Goal: Information Seeking & Learning: Learn about a topic

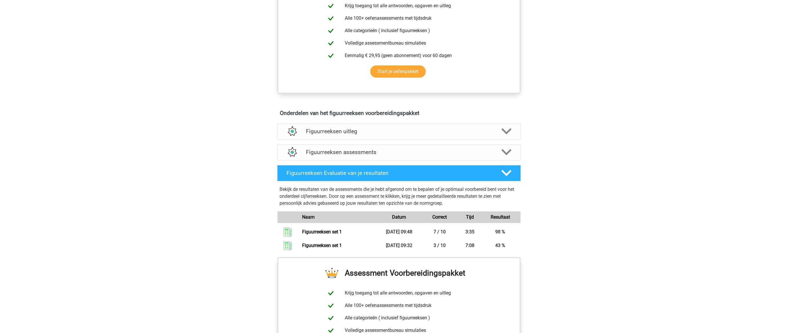
scroll to position [316, 0]
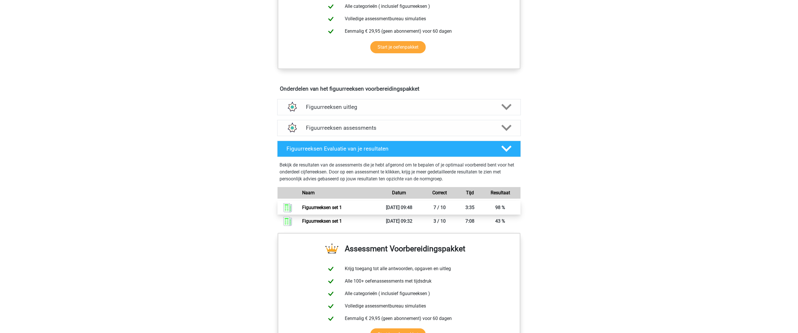
click at [322, 207] on link "Figuurreeksen set 1" at bounding box center [322, 208] width 40 height 6
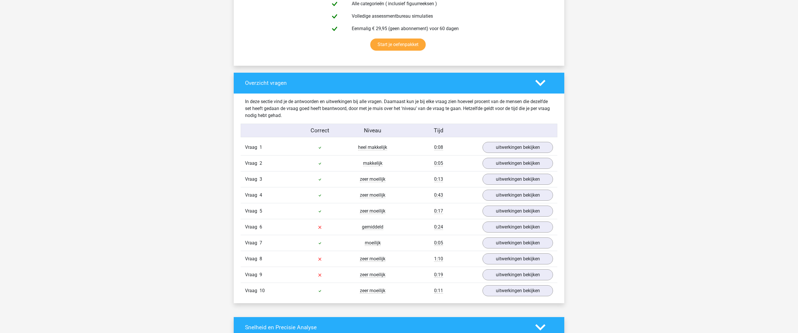
scroll to position [365, 0]
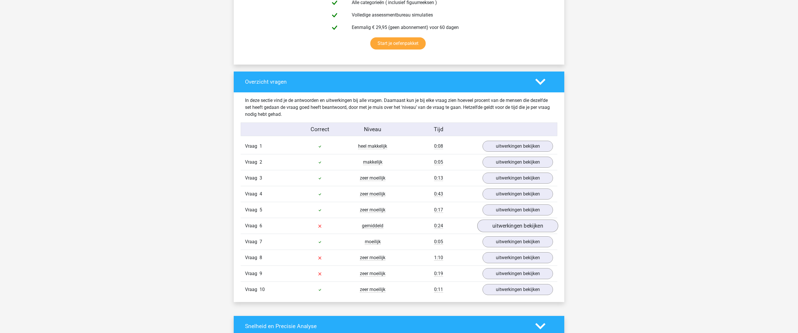
click at [504, 226] on link "uitwerkingen bekijken" at bounding box center [517, 226] width 81 height 13
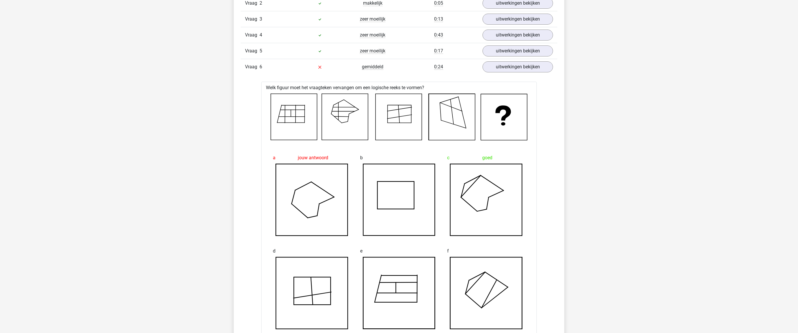
scroll to position [457, 0]
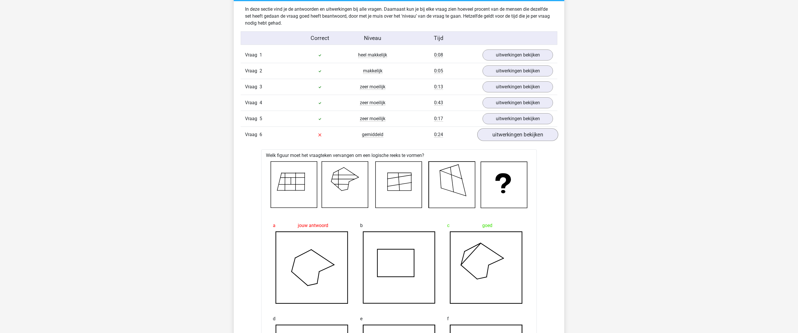
click at [510, 136] on link "uitwerkingen bekijken" at bounding box center [517, 134] width 81 height 13
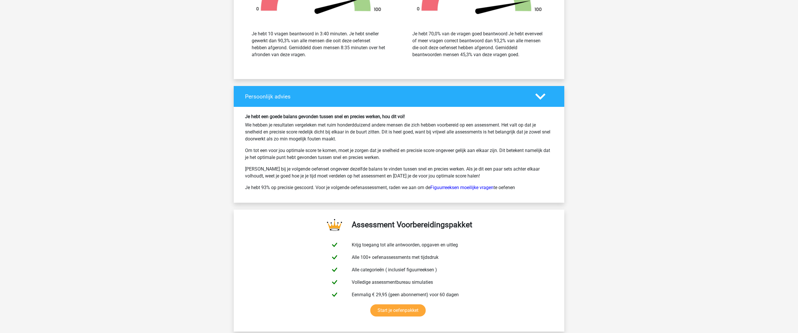
scroll to position [913, 0]
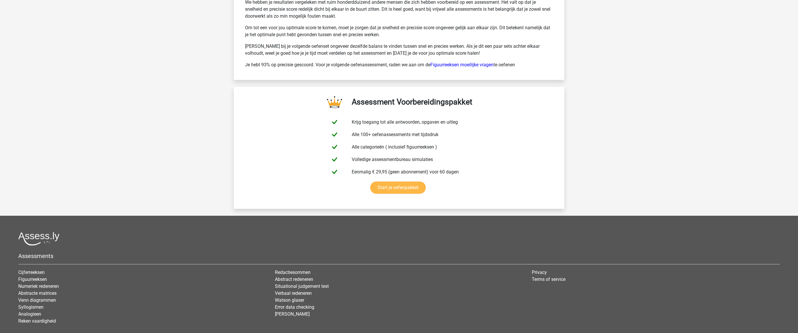
click at [400, 188] on link "Start je oefenpakket" at bounding box center [397, 188] width 55 height 12
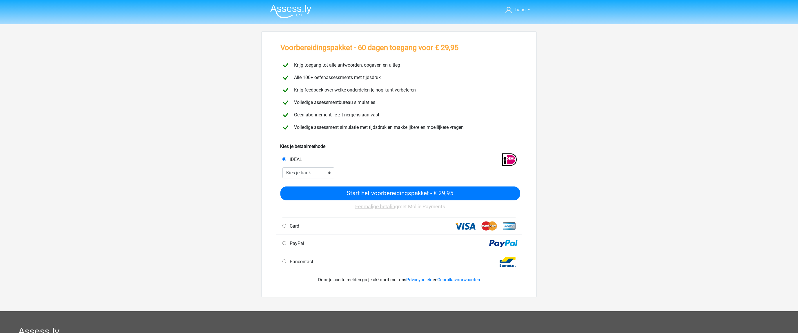
click at [283, 243] on input "PayPal" at bounding box center [284, 243] width 4 height 4
radio input "true"
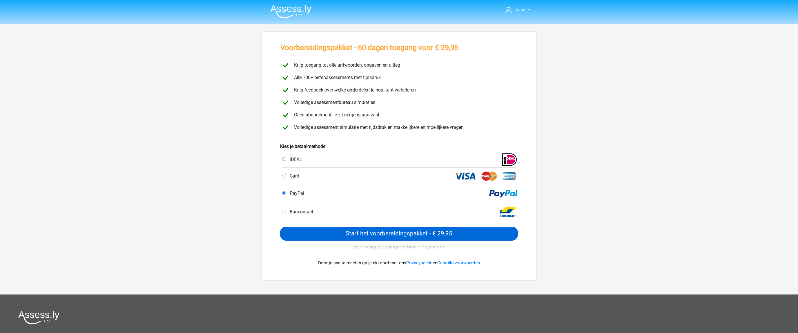
click at [385, 230] on input "Start het voorbereidingspakket - € 29,95" at bounding box center [399, 234] width 238 height 14
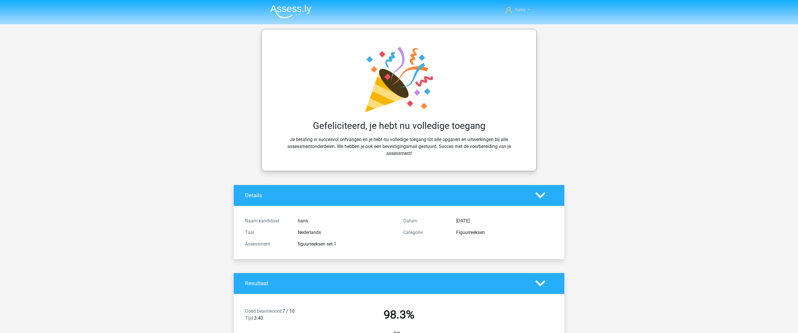
click at [514, 7] on link "hans" at bounding box center [517, 9] width 29 height 7
click at [447, 42] on div "Gefeliciteerd, je hebt nu volledige toegang Je betaling is succesvol ontvangen …" at bounding box center [398, 100] width 275 height 142
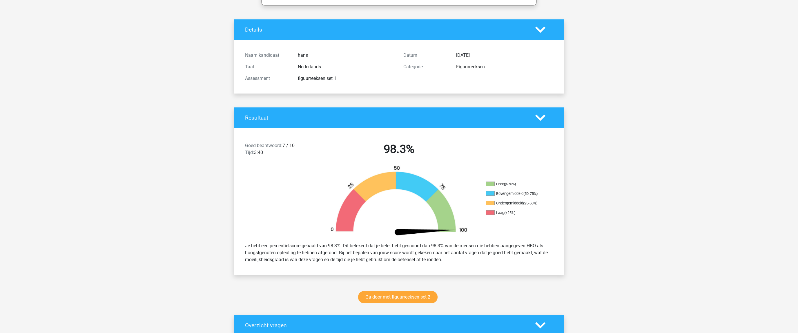
scroll to position [307, 0]
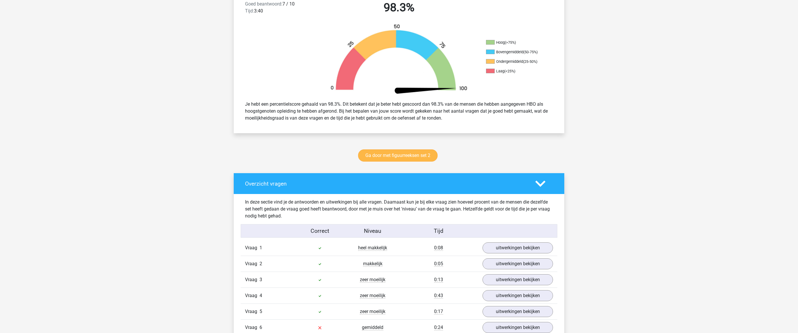
click at [371, 153] on link "Ga door met figuurreeksen set 2" at bounding box center [397, 156] width 79 height 12
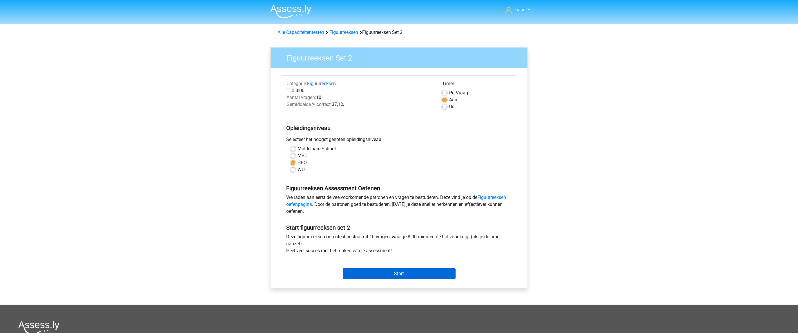
click at [399, 274] on input "Start" at bounding box center [399, 273] width 113 height 11
click at [407, 274] on input "Start" at bounding box center [399, 273] width 113 height 11
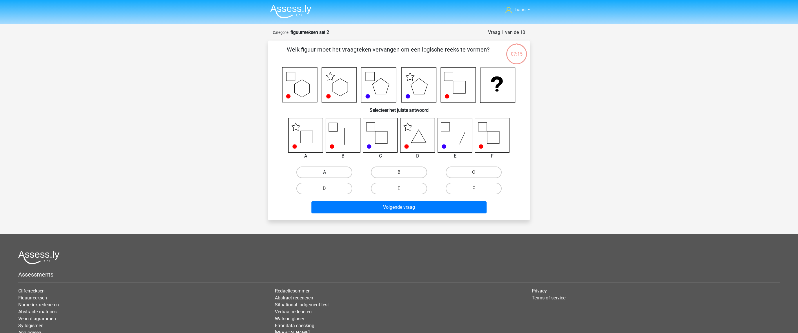
click at [323, 175] on label "A" at bounding box center [324, 173] width 56 height 12
click at [324, 175] on input "A" at bounding box center [326, 174] width 4 height 4
radio input "true"
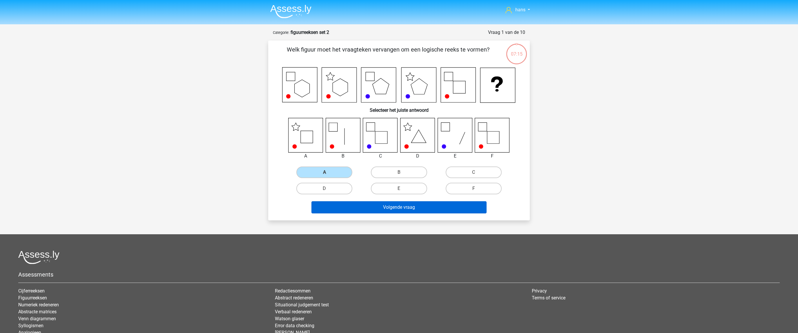
click at [390, 209] on button "Volgende vraag" at bounding box center [398, 207] width 175 height 12
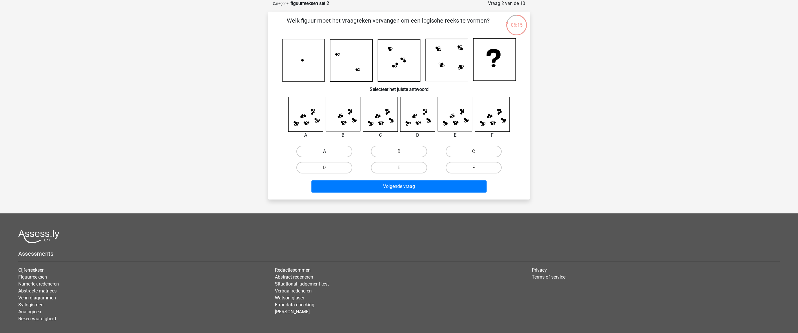
click at [318, 150] on label "A" at bounding box center [324, 152] width 56 height 12
click at [324, 152] on input "A" at bounding box center [326, 154] width 4 height 4
radio input "true"
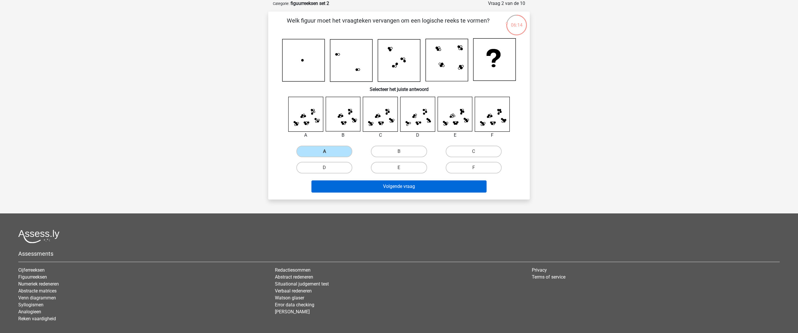
click at [384, 188] on button "Volgende vraag" at bounding box center [398, 187] width 175 height 12
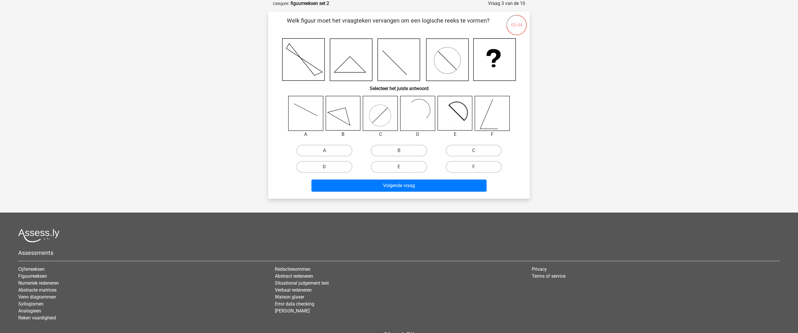
click at [337, 168] on label "D" at bounding box center [324, 167] width 56 height 12
click at [328, 168] on input "D" at bounding box center [326, 169] width 4 height 4
radio input "true"
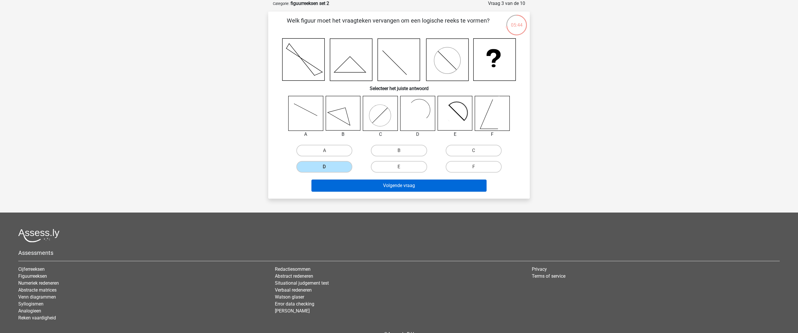
click at [385, 181] on button "Volgende vraag" at bounding box center [398, 186] width 175 height 12
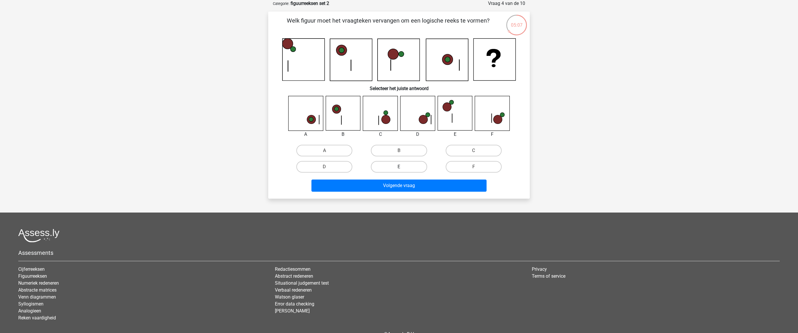
click at [409, 161] on div "E" at bounding box center [398, 167] width 74 height 16
click at [408, 163] on label "E" at bounding box center [399, 167] width 56 height 12
click at [403, 167] on input "E" at bounding box center [401, 169] width 4 height 4
radio input "true"
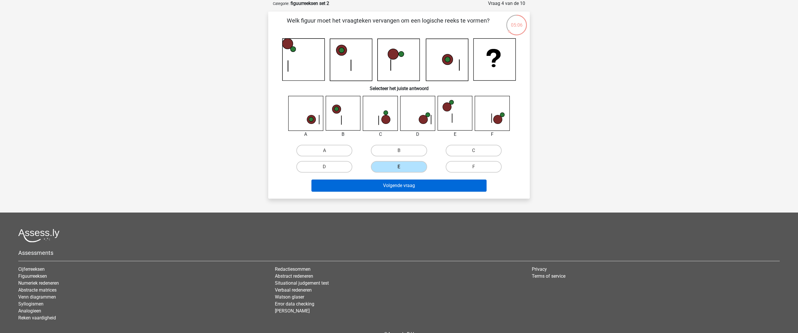
click at [411, 183] on button "Volgende vraag" at bounding box center [398, 186] width 175 height 12
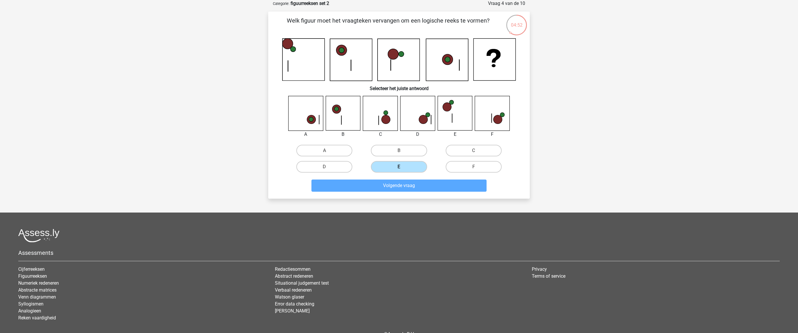
click at [406, 166] on label "E" at bounding box center [399, 167] width 56 height 12
click at [403, 167] on input "E" at bounding box center [401, 169] width 4 height 4
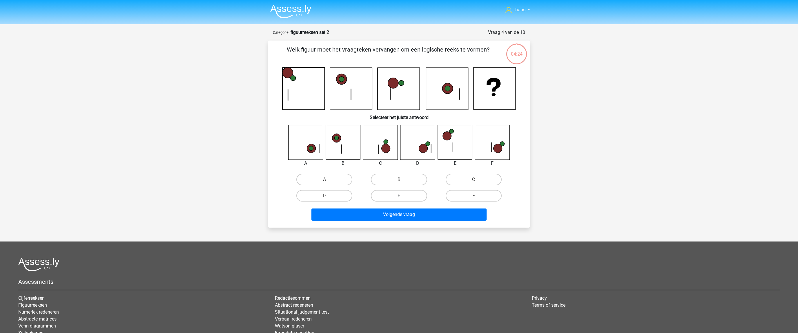
click at [398, 195] on label "E" at bounding box center [399, 196] width 56 height 12
click at [399, 196] on input "E" at bounding box center [401, 198] width 4 height 4
radio input "true"
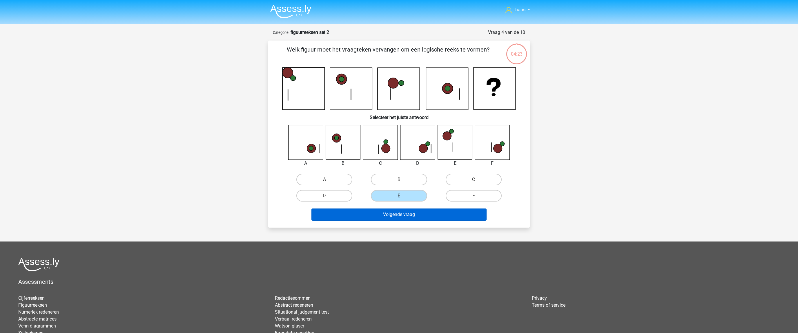
click at [401, 213] on button "Volgende vraag" at bounding box center [398, 215] width 175 height 12
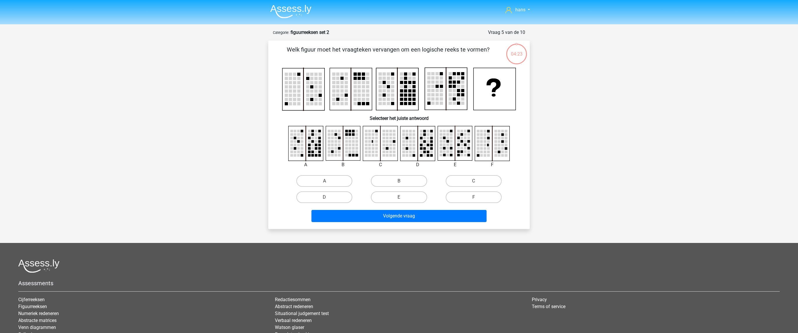
scroll to position [29, 0]
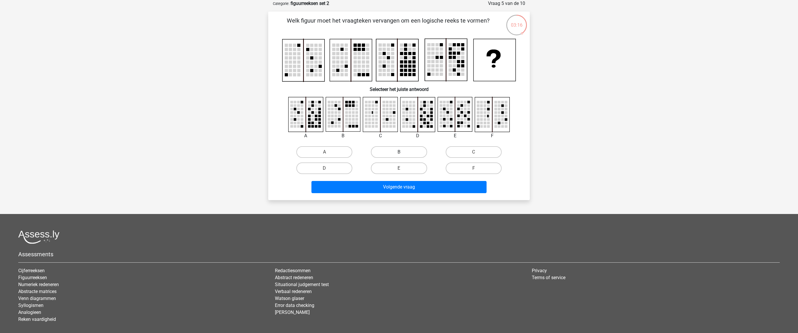
click at [392, 151] on label "B" at bounding box center [399, 152] width 56 height 12
click at [399, 152] on input "B" at bounding box center [401, 154] width 4 height 4
radio input "true"
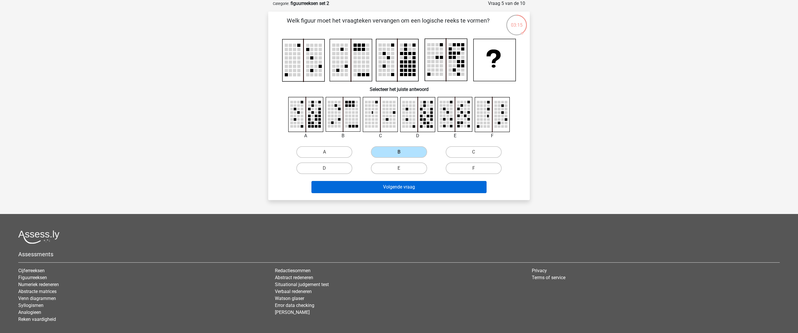
click at [400, 185] on button "Volgende vraag" at bounding box center [398, 187] width 175 height 12
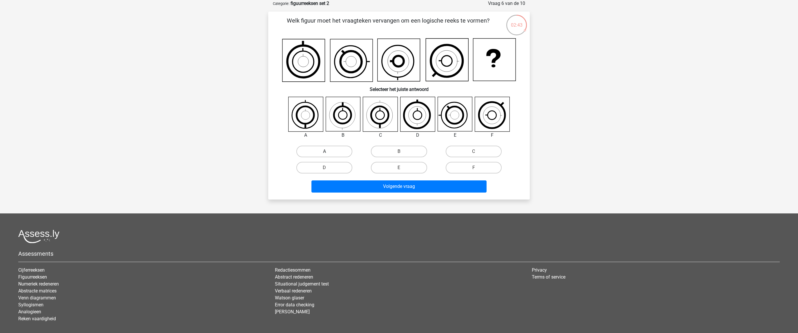
click at [332, 151] on label "A" at bounding box center [324, 152] width 56 height 12
click at [328, 152] on input "A" at bounding box center [326, 154] width 4 height 4
radio input "true"
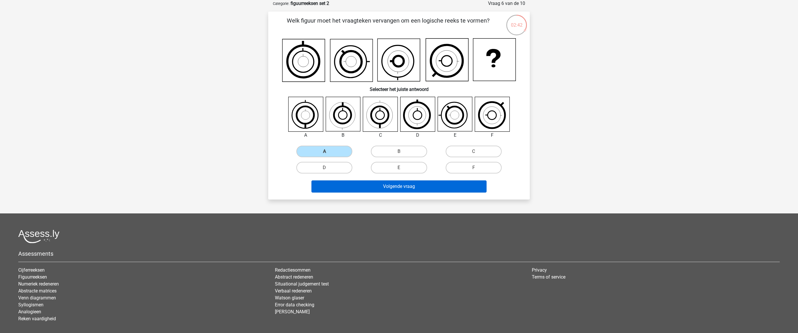
click at [390, 188] on button "Volgende vraag" at bounding box center [398, 187] width 175 height 12
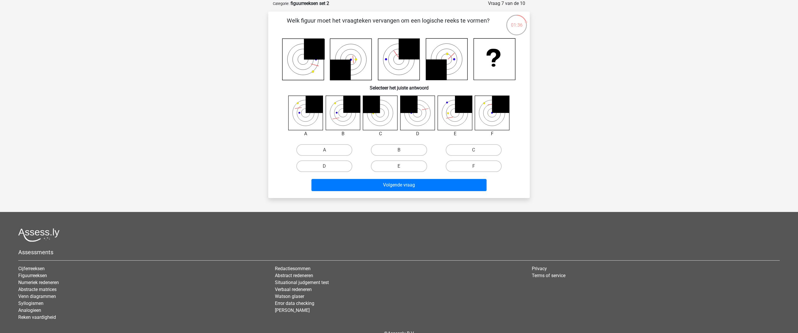
click at [401, 160] on div "E" at bounding box center [398, 166] width 74 height 16
click at [401, 164] on label "E" at bounding box center [399, 167] width 56 height 12
click at [401, 166] on input "E" at bounding box center [401, 168] width 4 height 4
radio input "true"
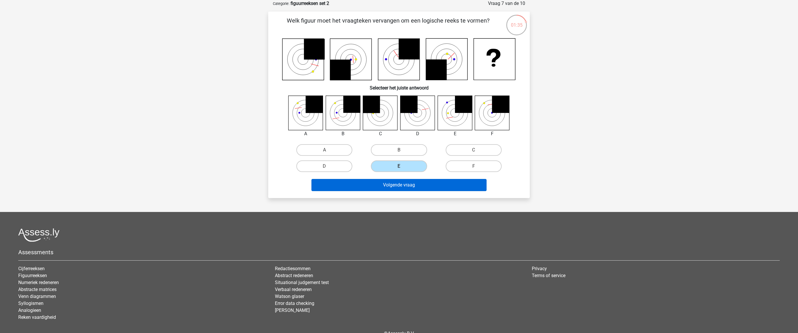
click at [410, 188] on button "Volgende vraag" at bounding box center [398, 185] width 175 height 12
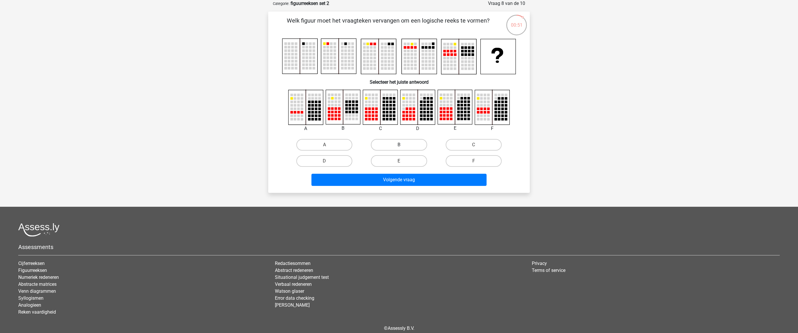
click at [387, 145] on label "B" at bounding box center [399, 145] width 56 height 12
click at [399, 145] on input "B" at bounding box center [401, 147] width 4 height 4
radio input "true"
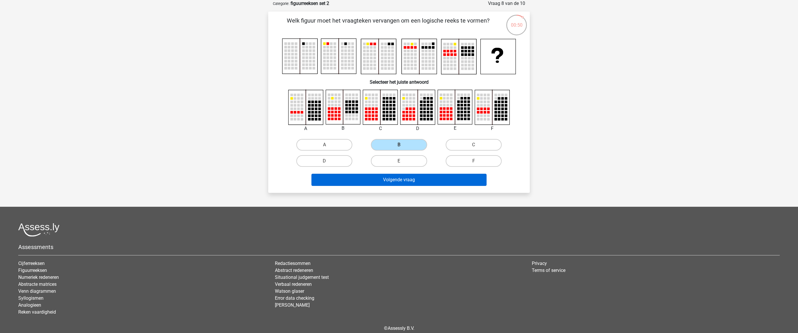
click at [401, 179] on button "Volgende vraag" at bounding box center [398, 180] width 175 height 12
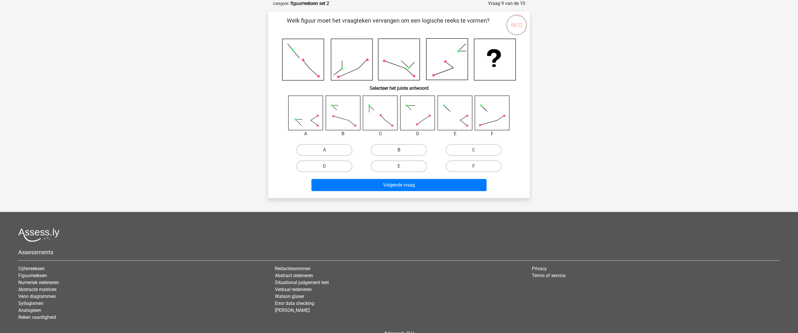
click at [397, 148] on label "B" at bounding box center [399, 150] width 56 height 12
click at [399, 150] on input "B" at bounding box center [401, 152] width 4 height 4
radio input "true"
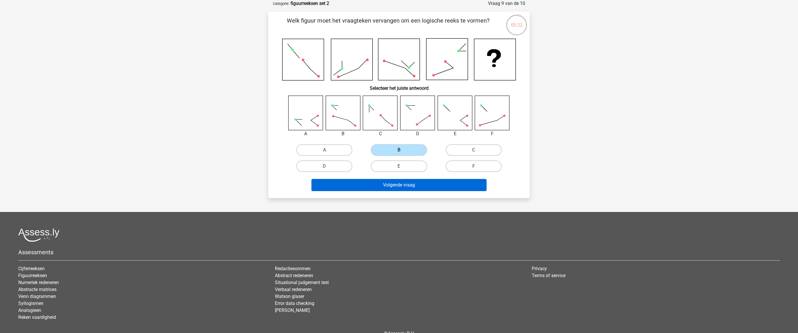
click at [405, 185] on button "Volgende vraag" at bounding box center [398, 185] width 175 height 12
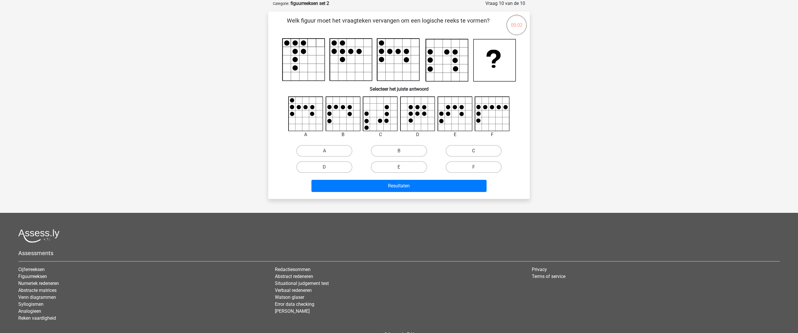
click at [464, 152] on label "C" at bounding box center [473, 151] width 56 height 12
click at [473, 152] on input "C" at bounding box center [475, 153] width 4 height 4
radio input "true"
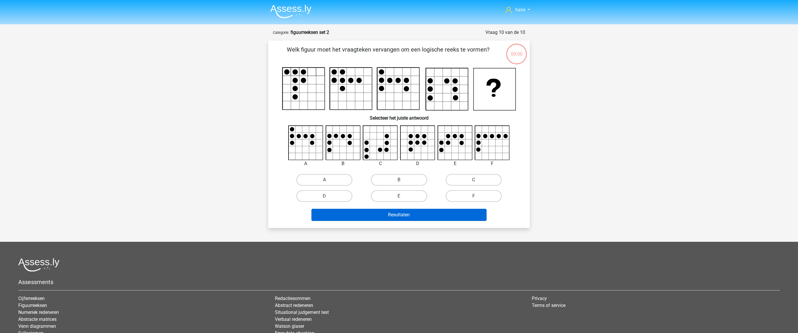
scroll to position [29, 0]
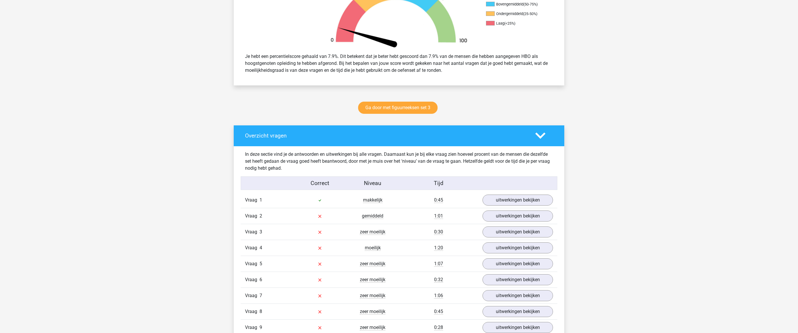
scroll to position [214, 0]
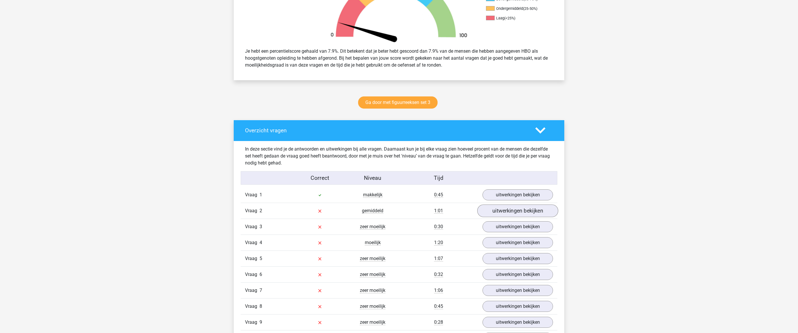
click at [503, 212] on link "uitwerkingen bekijken" at bounding box center [517, 211] width 81 height 13
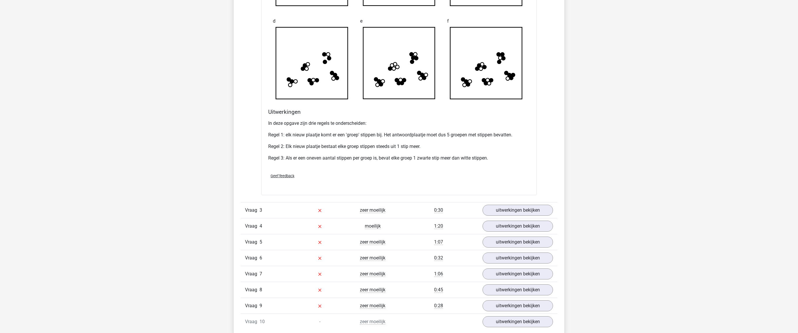
scroll to position [588, 0]
click at [510, 212] on link "uitwerkingen bekijken" at bounding box center [517, 211] width 81 height 13
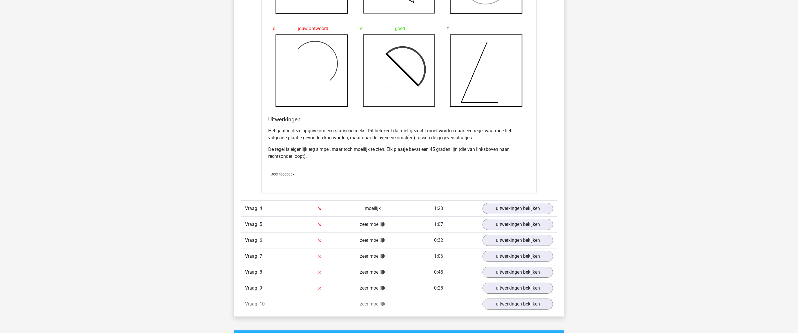
scroll to position [942, 0]
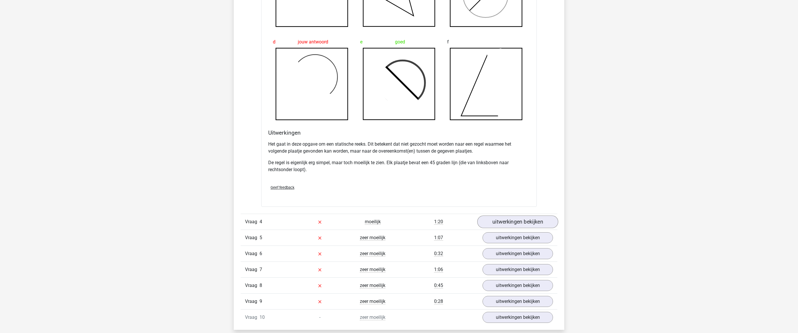
click at [508, 223] on link "uitwerkingen bekijken" at bounding box center [517, 222] width 81 height 13
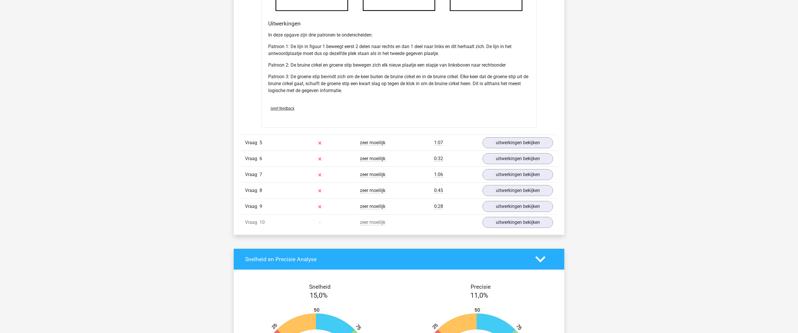
scroll to position [1468, 0]
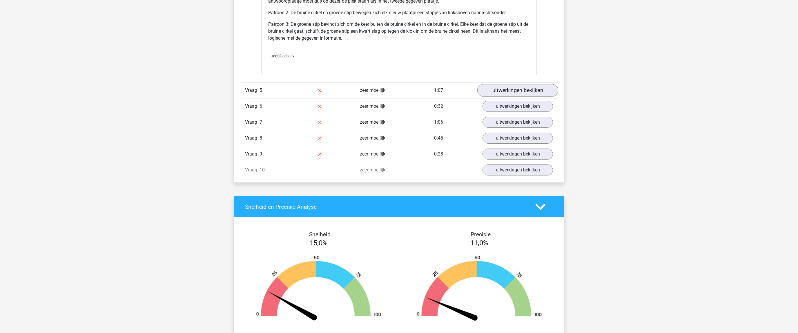
click at [511, 93] on link "uitwerkingen bekijken" at bounding box center [517, 90] width 81 height 13
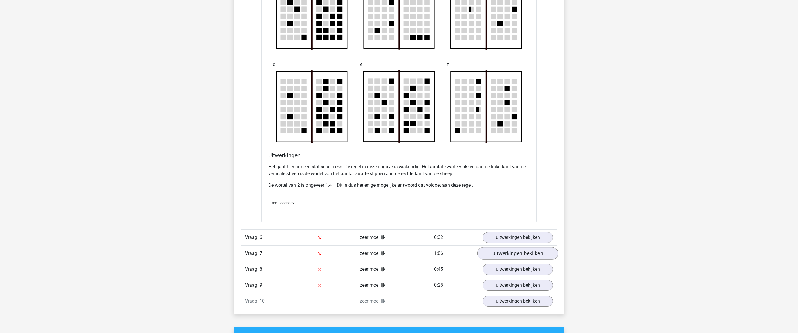
scroll to position [1751, 0]
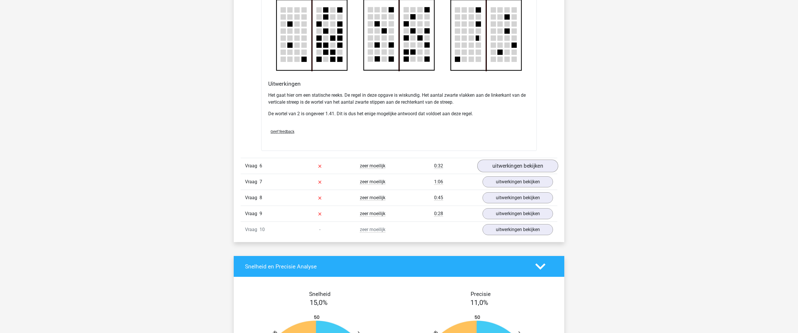
click at [524, 163] on link "uitwerkingen bekijken" at bounding box center [517, 166] width 81 height 13
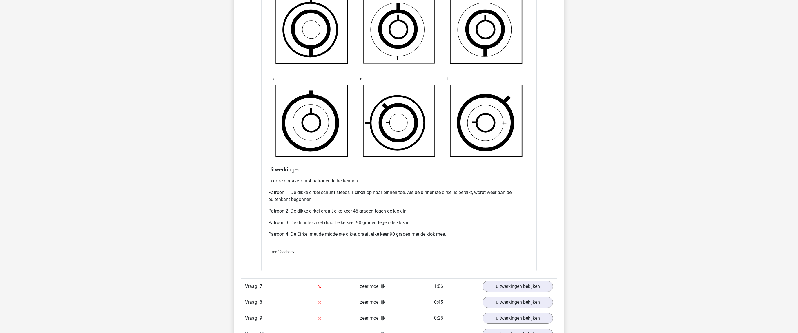
scroll to position [2025, 0]
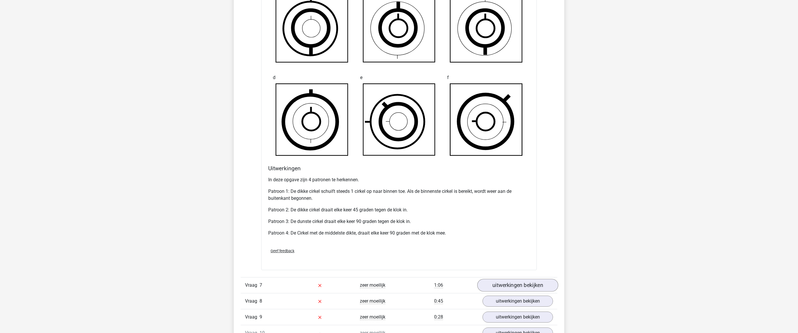
click at [511, 280] on link "uitwerkingen bekijken" at bounding box center [517, 285] width 81 height 13
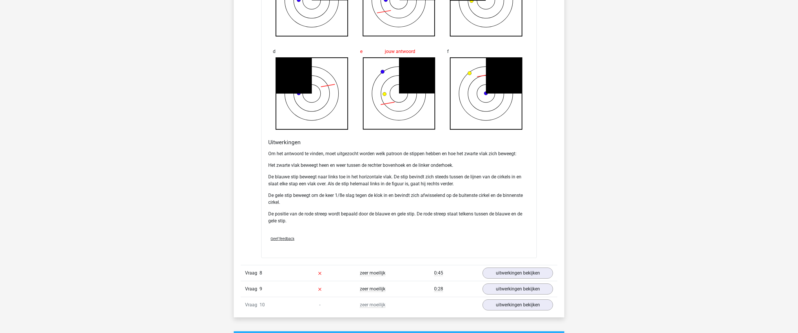
scroll to position [2451, 0]
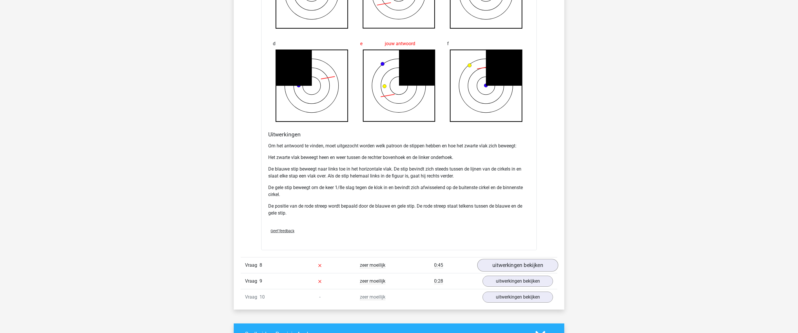
click at [518, 263] on link "uitwerkingen bekijken" at bounding box center [517, 265] width 81 height 13
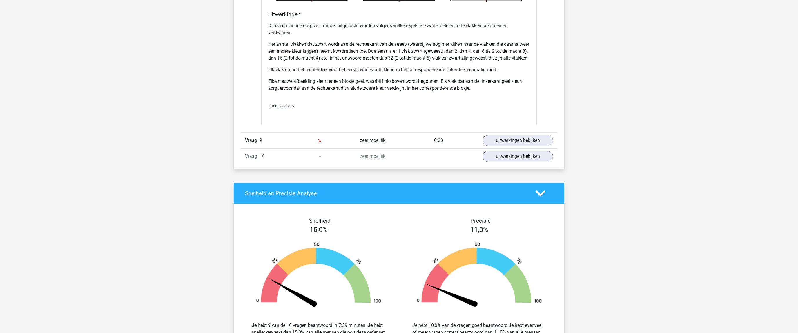
scroll to position [2971, 0]
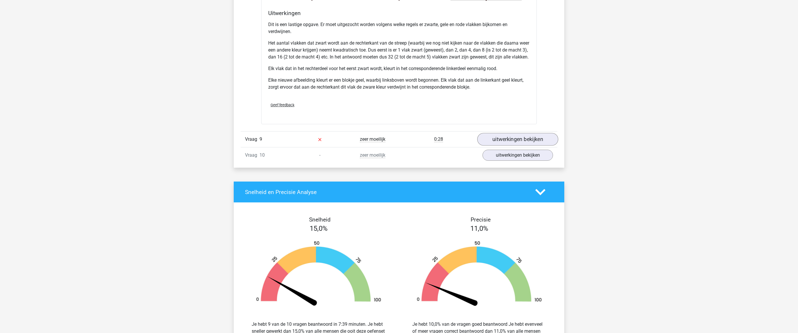
click at [514, 144] on link "uitwerkingen bekijken" at bounding box center [517, 139] width 81 height 13
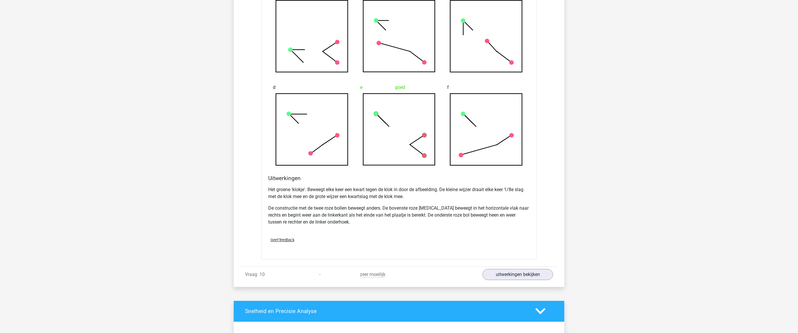
scroll to position [3288, 0]
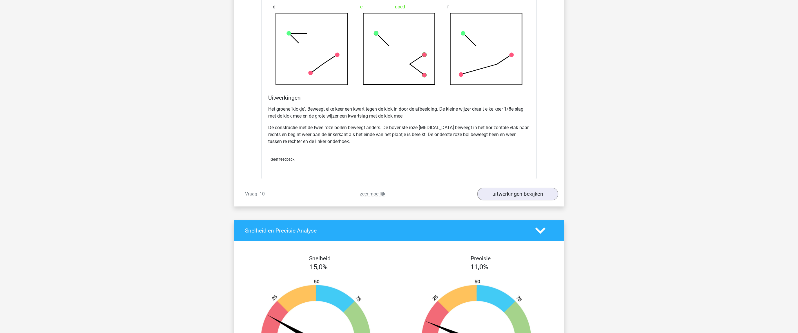
click at [521, 201] on link "uitwerkingen bekijken" at bounding box center [517, 194] width 81 height 13
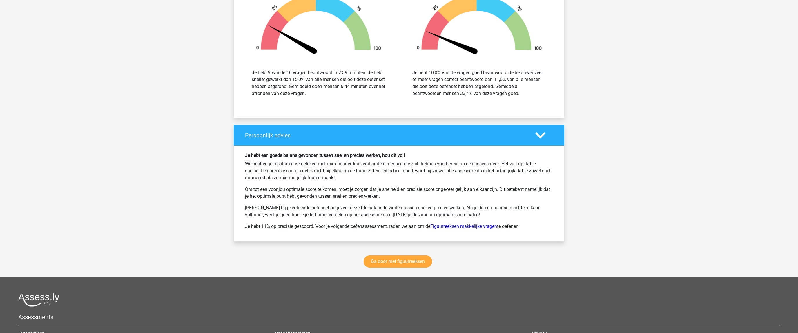
scroll to position [4006, 0]
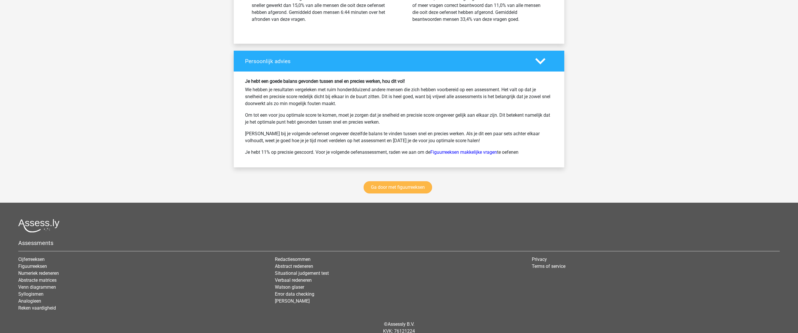
click at [414, 192] on link "Ga door met figuurreeksen" at bounding box center [397, 187] width 68 height 12
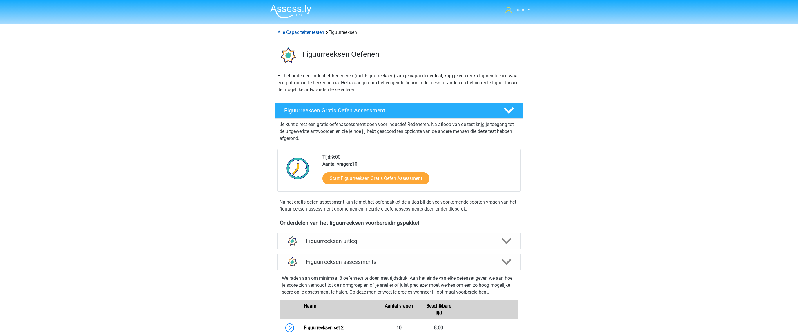
click at [306, 30] on link "Alle Capaciteitentesten" at bounding box center [300, 33] width 47 height 6
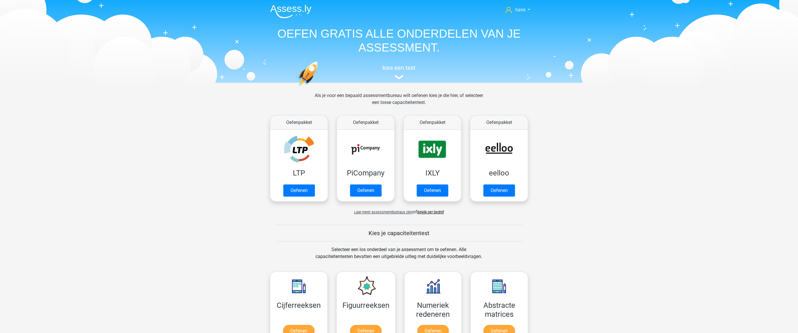
scroll to position [246, 0]
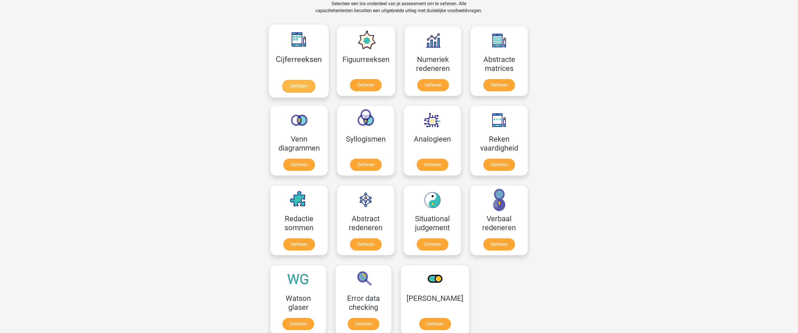
click at [297, 80] on link "Oefenen" at bounding box center [298, 86] width 33 height 13
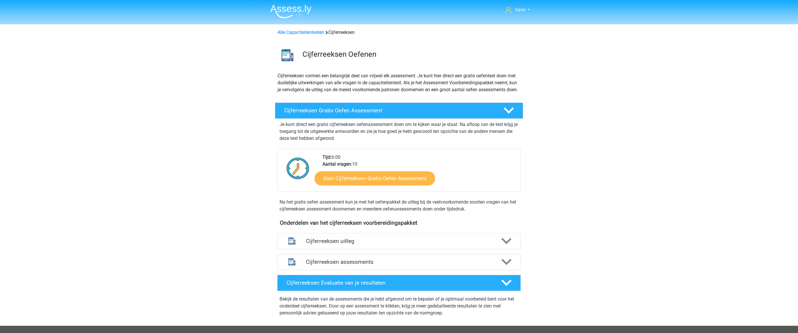
click at [371, 185] on link "Start Cijferreeksen Gratis Oefen Assessment" at bounding box center [374, 178] width 120 height 14
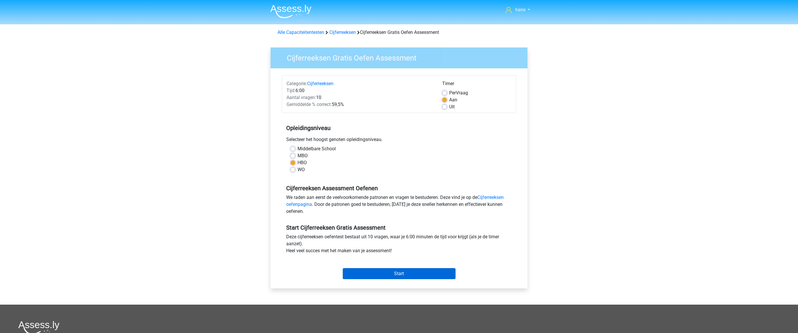
click at [394, 270] on input "Start" at bounding box center [399, 273] width 113 height 11
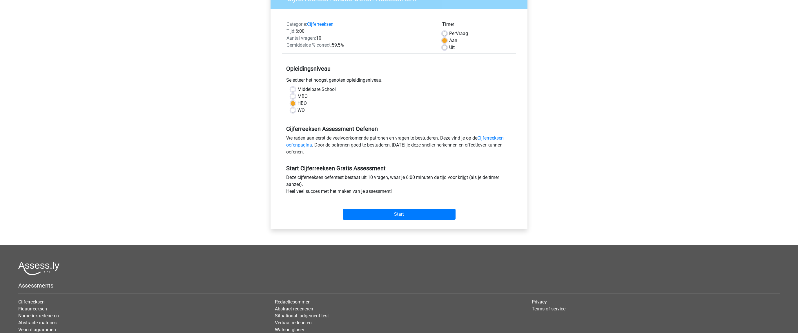
scroll to position [13, 0]
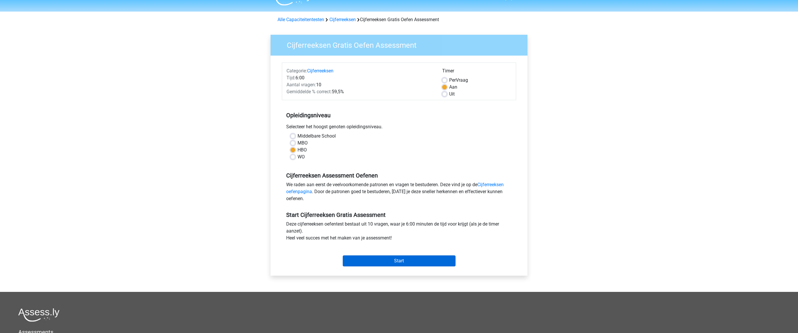
click at [397, 258] on input "Start" at bounding box center [399, 261] width 113 height 11
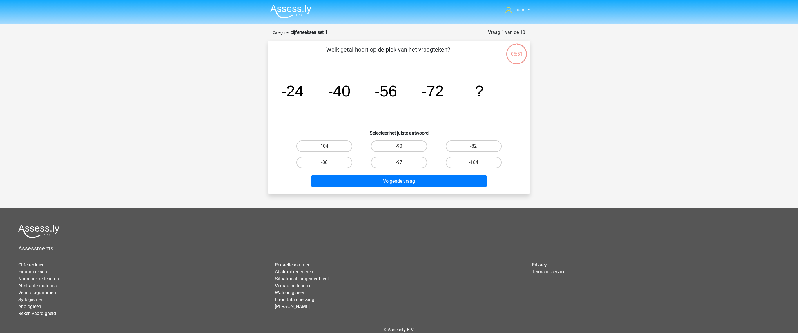
click at [335, 162] on label "-88" at bounding box center [324, 163] width 56 height 12
click at [328, 163] on input "-88" at bounding box center [326, 165] width 4 height 4
radio input "true"
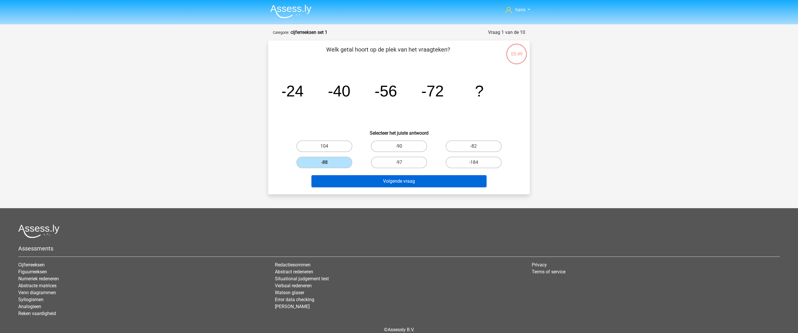
click at [403, 180] on button "Volgende vraag" at bounding box center [398, 181] width 175 height 12
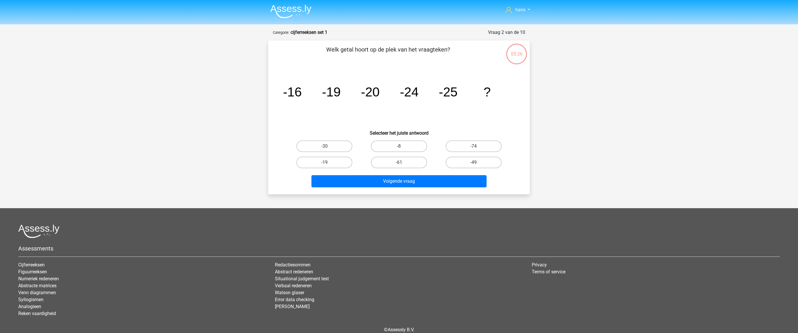
scroll to position [28, 0]
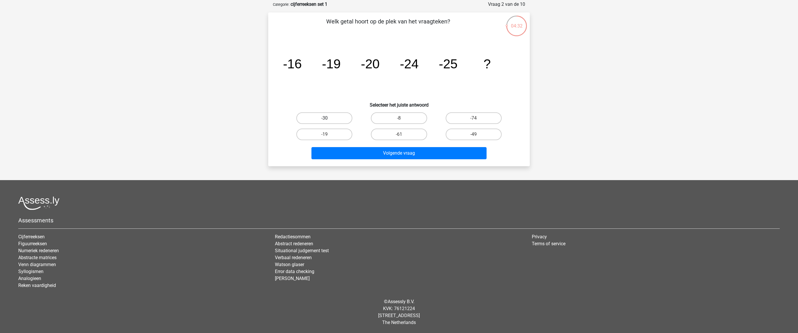
click at [339, 122] on label "-30" at bounding box center [324, 118] width 56 height 12
click at [328, 122] on input "-30" at bounding box center [326, 120] width 4 height 4
radio input "true"
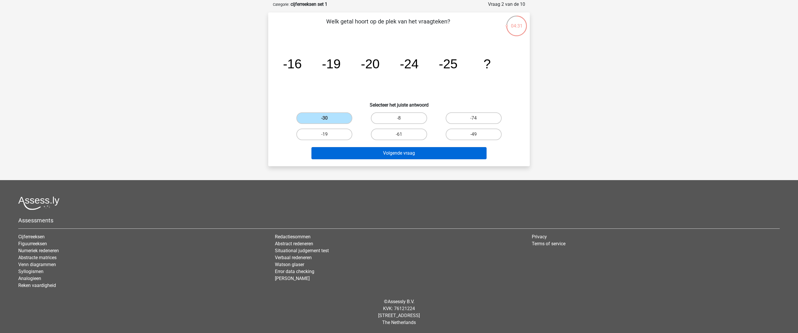
click at [387, 153] on button "Volgende vraag" at bounding box center [398, 153] width 175 height 12
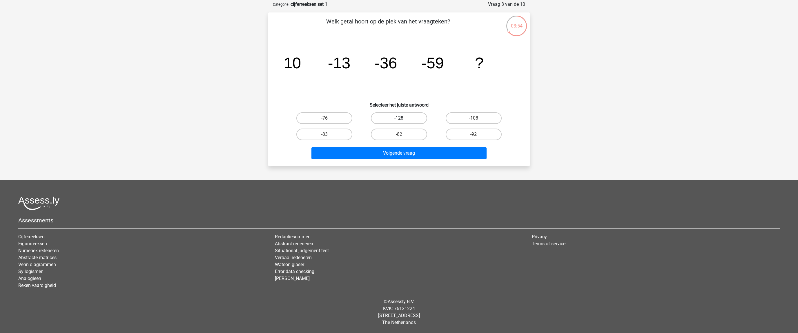
click at [412, 116] on label "-128" at bounding box center [399, 118] width 56 height 12
click at [403, 118] on input "-128" at bounding box center [401, 120] width 4 height 4
radio input "true"
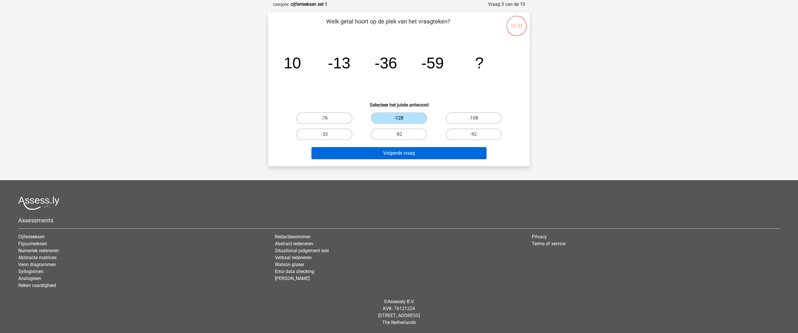
click at [421, 153] on button "Volgende vraag" at bounding box center [398, 153] width 175 height 12
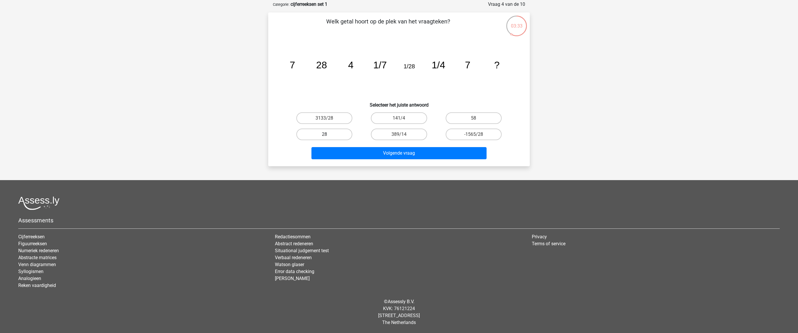
drag, startPoint x: 322, startPoint y: 132, endPoint x: 336, endPoint y: 139, distance: 14.9
click at [323, 132] on label "28" at bounding box center [324, 135] width 56 height 12
click at [324, 134] on input "28" at bounding box center [326, 136] width 4 height 4
radio input "true"
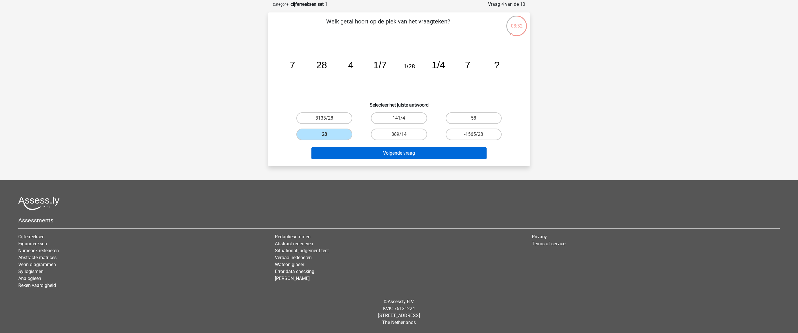
click at [390, 152] on button "Volgende vraag" at bounding box center [398, 153] width 175 height 12
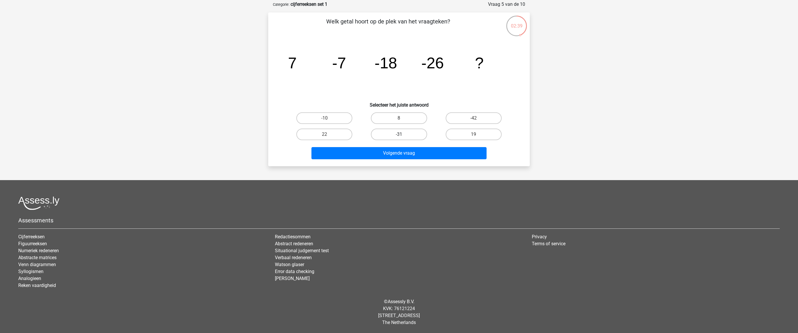
click at [397, 132] on label "-31" at bounding box center [399, 135] width 56 height 12
click at [399, 134] on input "-31" at bounding box center [401, 136] width 4 height 4
radio input "true"
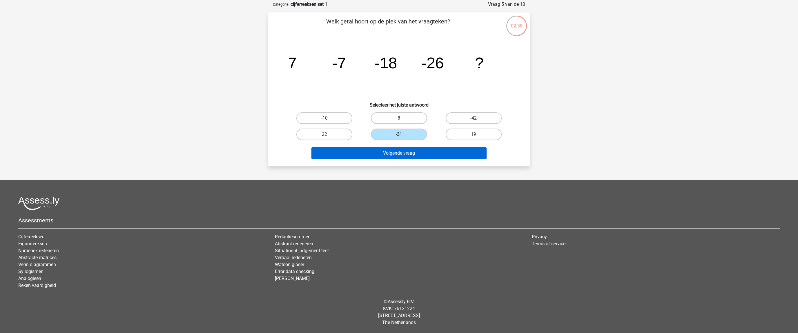
click at [414, 156] on button "Volgende vraag" at bounding box center [398, 153] width 175 height 12
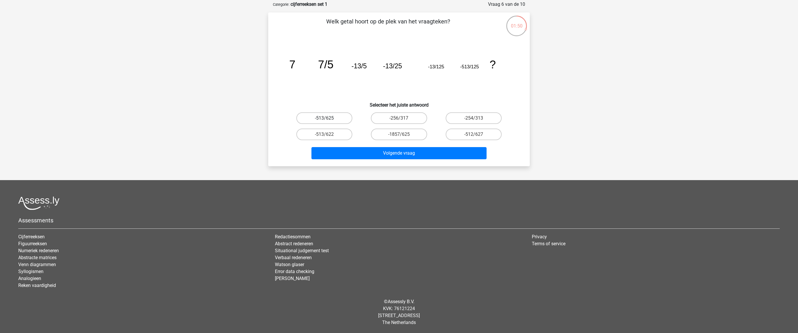
click at [321, 117] on label "-513/625" at bounding box center [324, 118] width 56 height 12
click at [324, 118] on input "-513/625" at bounding box center [326, 120] width 4 height 4
radio input "true"
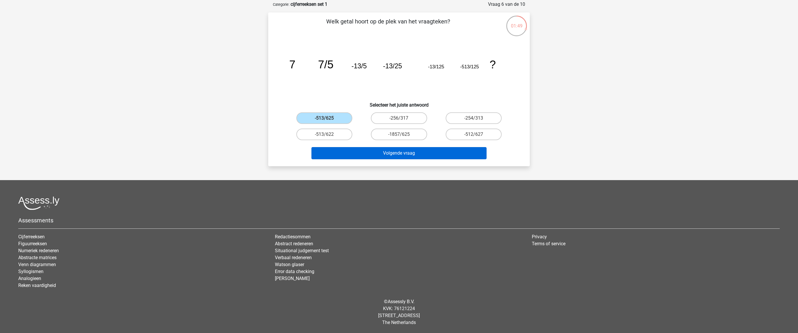
click at [401, 153] on button "Volgende vraag" at bounding box center [398, 153] width 175 height 12
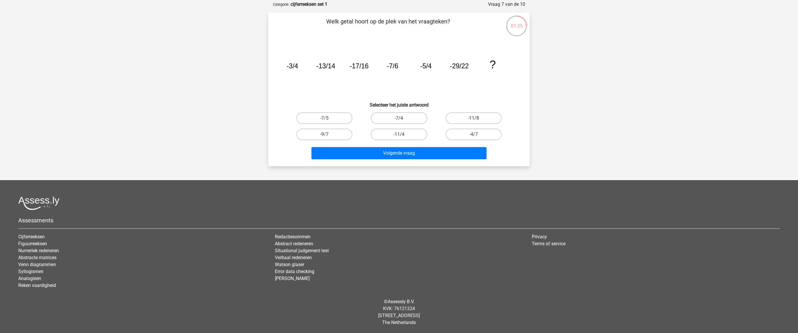
click at [383, 141] on div "-11/4" at bounding box center [398, 134] width 74 height 16
click at [387, 134] on label "-11/4" at bounding box center [399, 135] width 56 height 12
click at [399, 134] on input "-11/4" at bounding box center [401, 136] width 4 height 4
radio input "true"
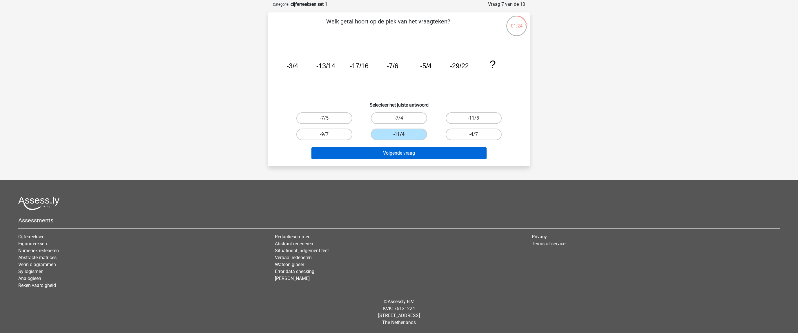
click at [403, 158] on button "Volgende vraag" at bounding box center [398, 153] width 175 height 12
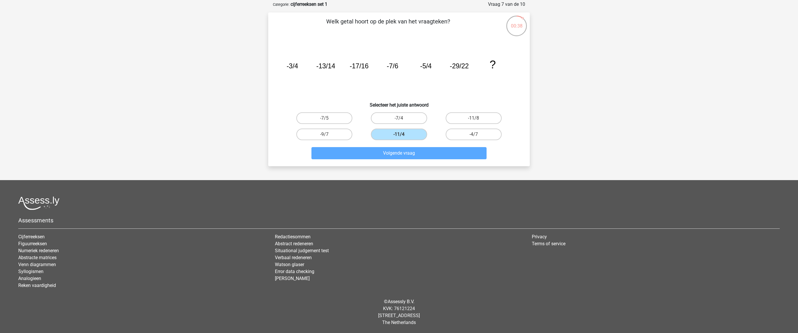
click at [259, 138] on div "hans info@faccon.be Nederlands English" at bounding box center [399, 152] width 798 height 361
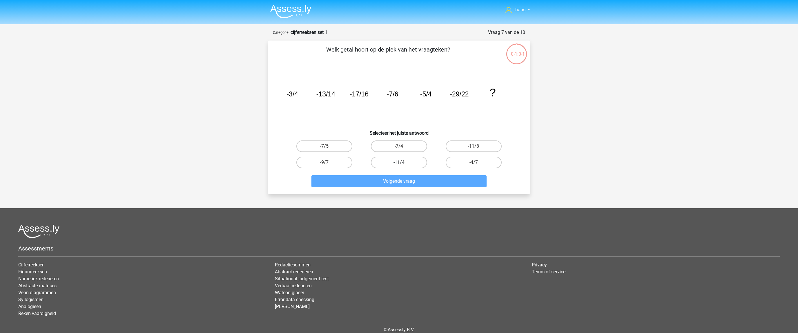
click at [400, 161] on label "-11/4" at bounding box center [399, 163] width 56 height 12
click at [400, 163] on input "-11/4" at bounding box center [401, 165] width 4 height 4
radio input "true"
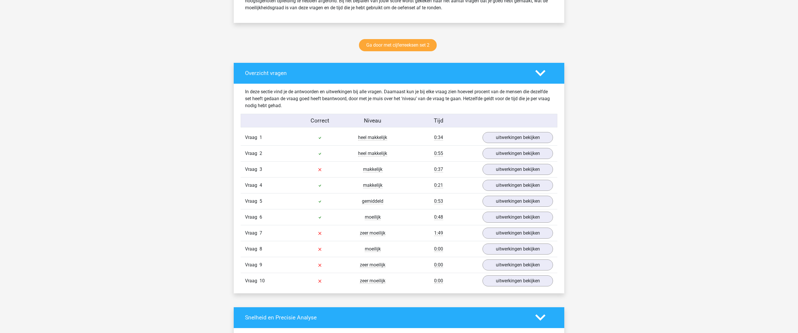
scroll to position [272, 0]
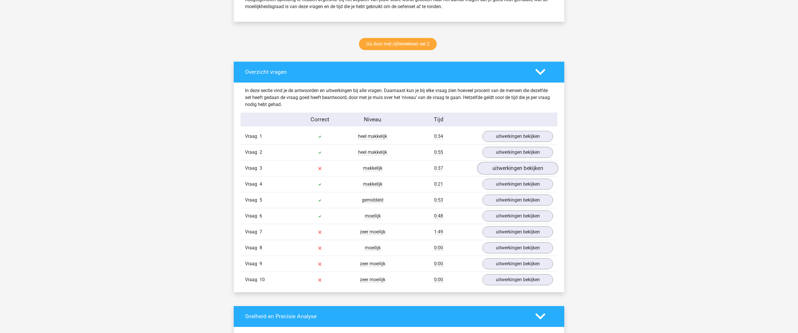
click at [506, 168] on link "uitwerkingen bekijken" at bounding box center [517, 168] width 81 height 13
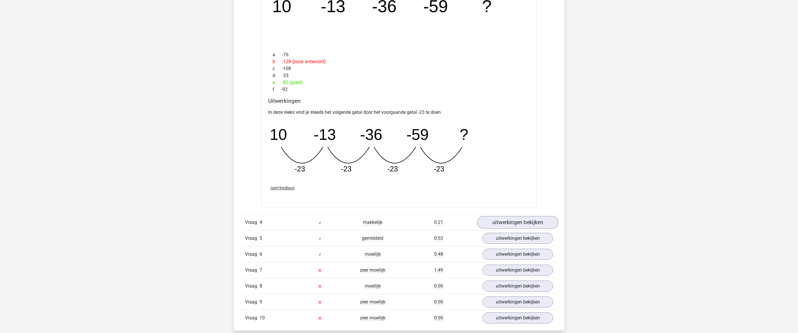
scroll to position [516, 0]
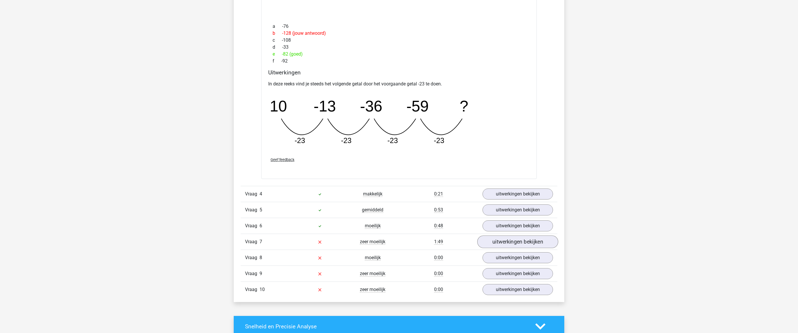
click at [526, 241] on link "uitwerkingen bekijken" at bounding box center [517, 242] width 81 height 13
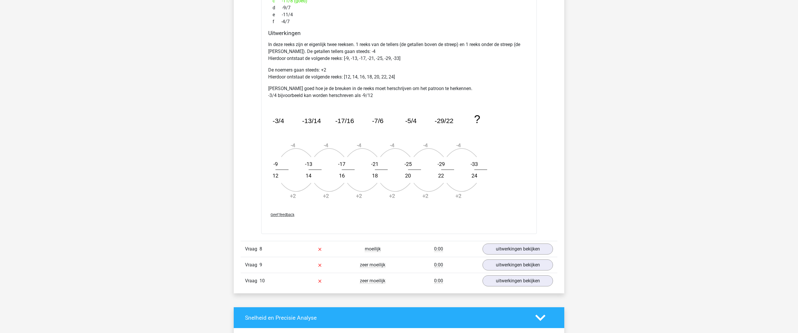
scroll to position [921, 0]
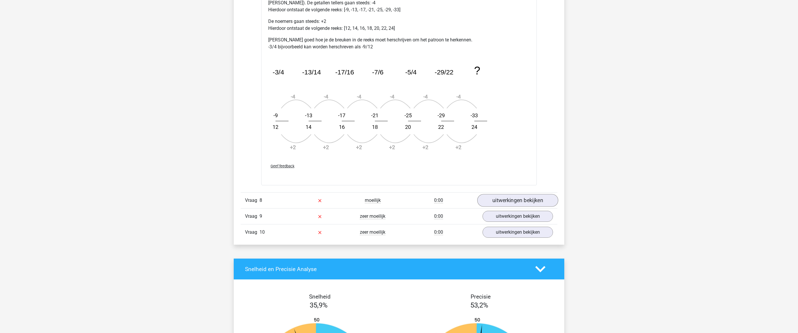
click at [529, 200] on link "uitwerkingen bekijken" at bounding box center [517, 200] width 81 height 13
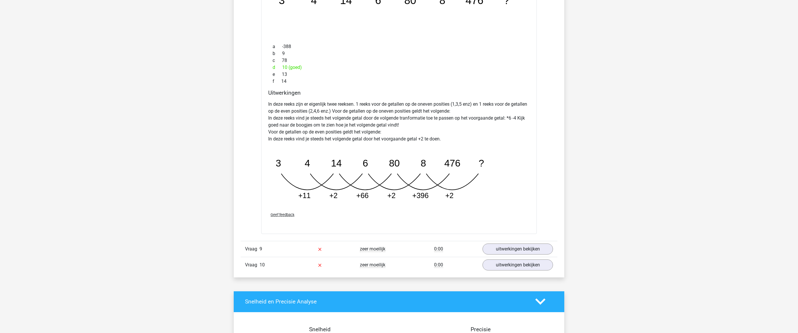
scroll to position [1203, 0]
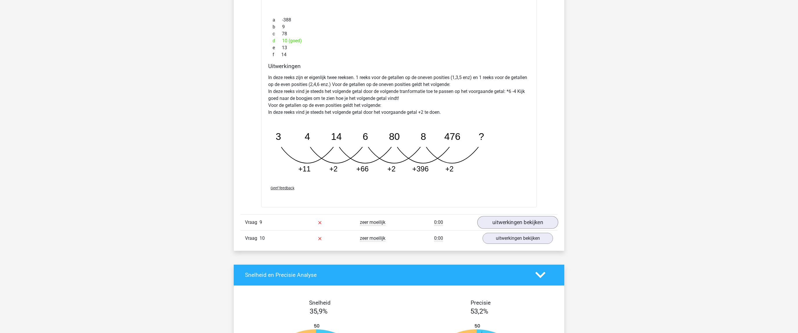
click at [510, 221] on link "uitwerkingen bekijken" at bounding box center [517, 222] width 81 height 13
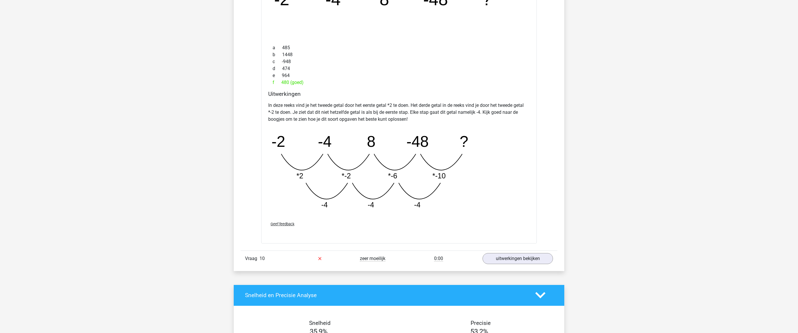
scroll to position [1528, 0]
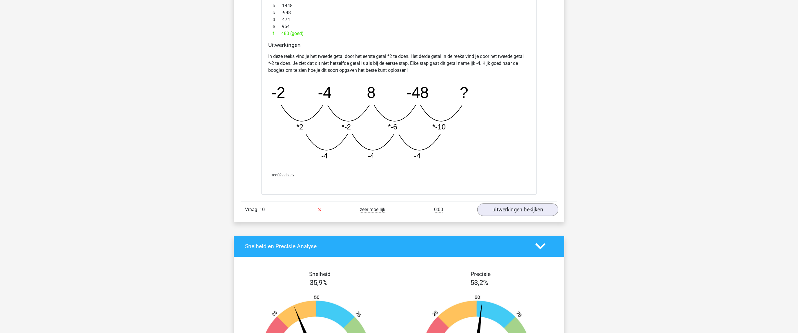
click at [500, 209] on link "uitwerkingen bekijken" at bounding box center [517, 209] width 81 height 13
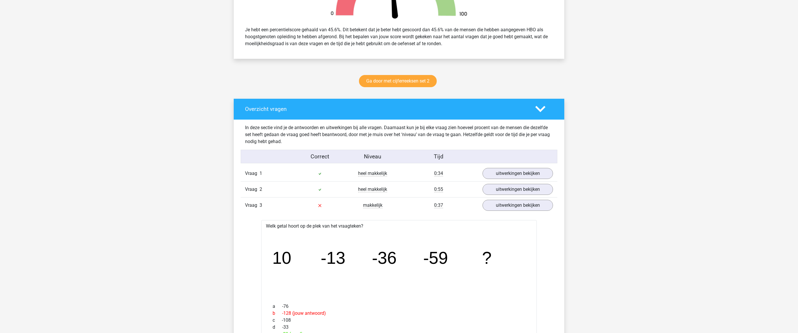
scroll to position [0, 0]
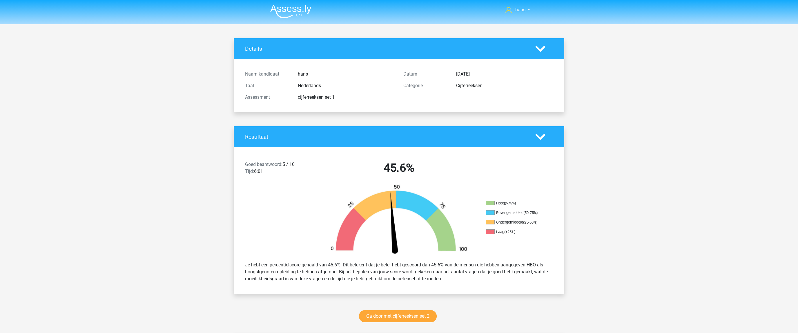
click at [289, 9] on img at bounding box center [290, 12] width 41 height 14
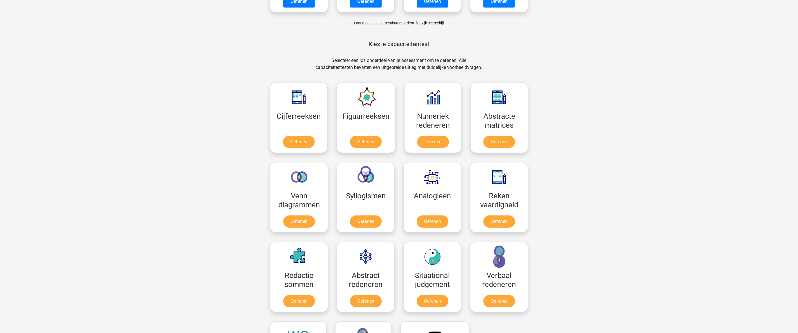
scroll to position [247, 0]
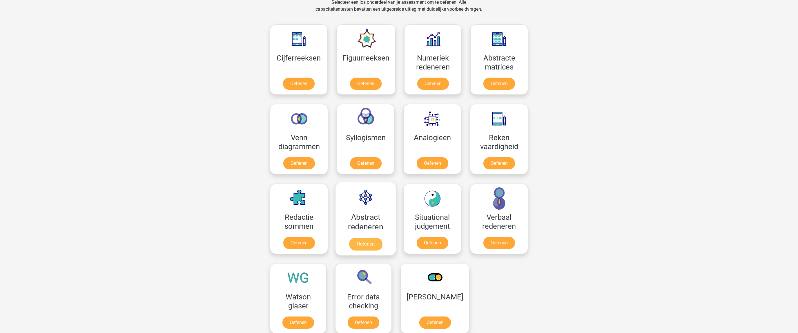
click at [372, 241] on link "Oefenen" at bounding box center [365, 244] width 33 height 13
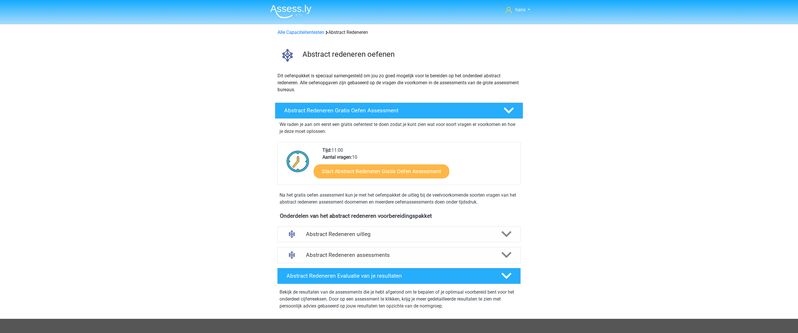
click at [383, 170] on link "Start Abstract Redeneren Gratis Oefen Assessment" at bounding box center [382, 171] width 136 height 14
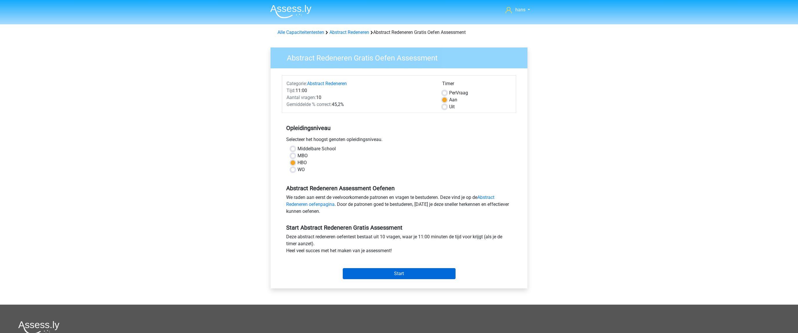
click at [394, 274] on input "Start" at bounding box center [399, 273] width 113 height 11
click at [391, 274] on input "Start" at bounding box center [399, 273] width 113 height 11
click at [402, 275] on input "Start" at bounding box center [399, 273] width 113 height 11
click at [402, 273] on input "Start" at bounding box center [399, 273] width 113 height 11
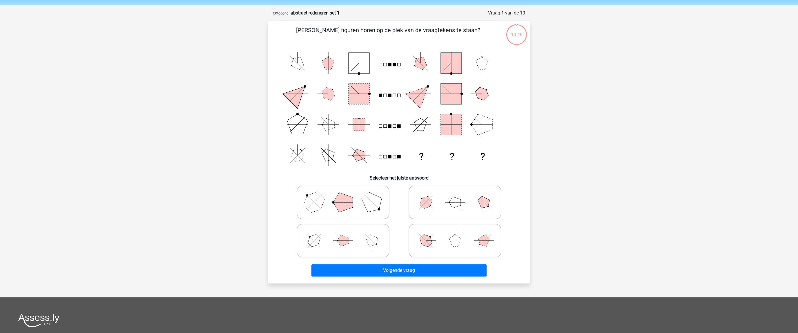
scroll to position [21, 0]
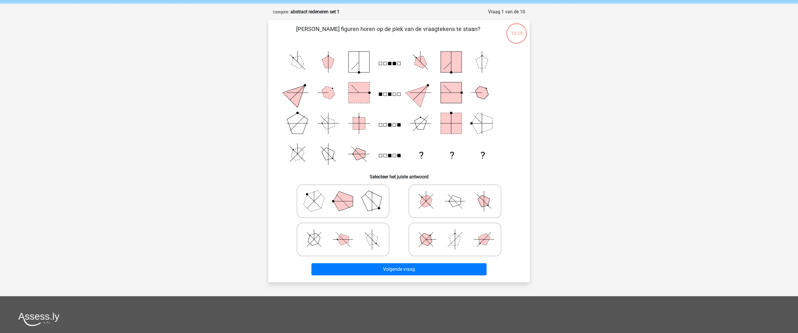
click at [367, 234] on icon at bounding box center [342, 239] width 87 height 29
click at [347, 232] on input "radio" at bounding box center [345, 231] width 4 height 4
radio input "true"
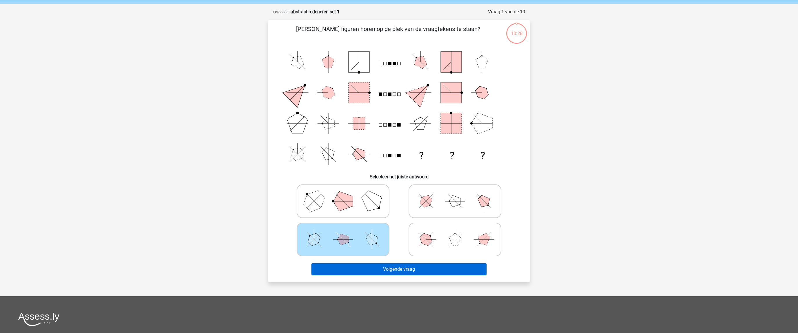
click at [413, 269] on button "Volgende vraag" at bounding box center [398, 269] width 175 height 12
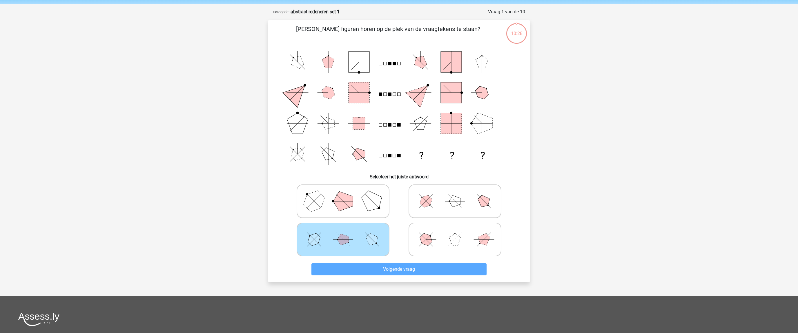
scroll to position [29, 0]
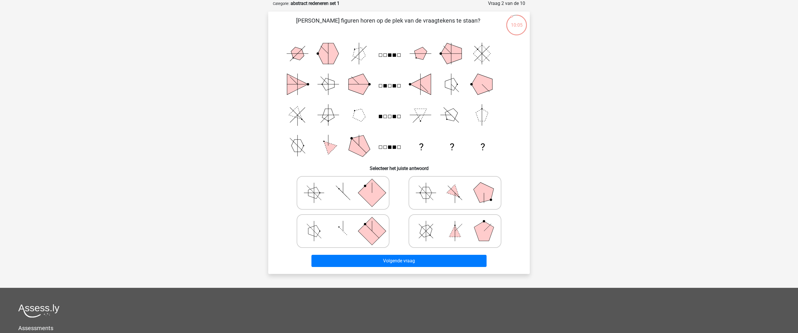
click at [377, 234] on rect at bounding box center [372, 231] width 28 height 28
click at [347, 224] on input "radio" at bounding box center [345, 222] width 4 height 4
radio input "true"
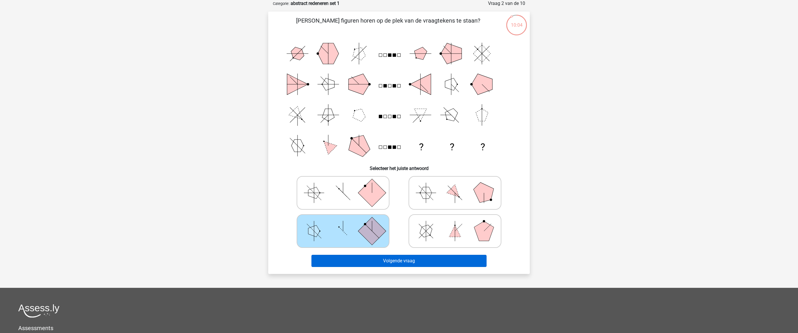
click at [413, 261] on button "Volgende vraag" at bounding box center [398, 261] width 175 height 12
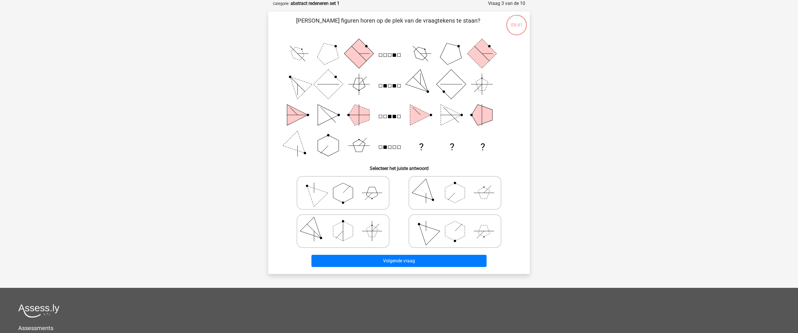
click at [344, 179] on icon at bounding box center [342, 193] width 87 height 29
click at [344, 182] on input "radio" at bounding box center [345, 184] width 4 height 4
radio input "true"
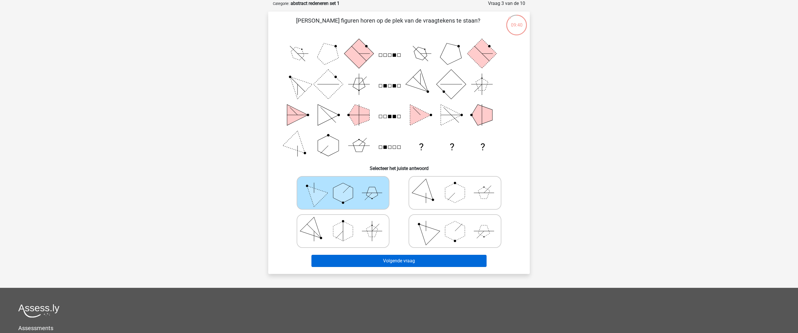
click at [407, 258] on button "Volgende vraag" at bounding box center [398, 261] width 175 height 12
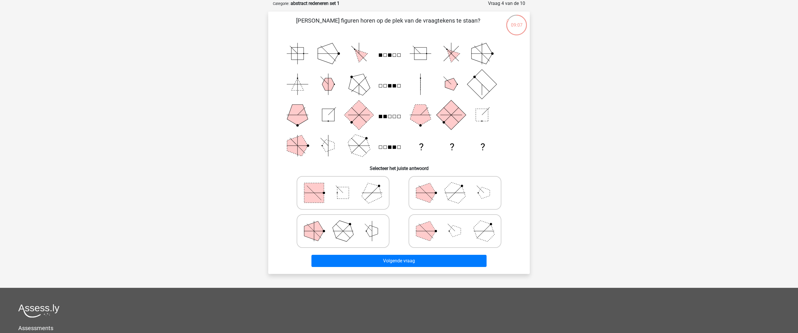
click at [351, 195] on icon at bounding box center [342, 193] width 87 height 29
click at [347, 186] on input "radio" at bounding box center [345, 184] width 4 height 4
radio input "true"
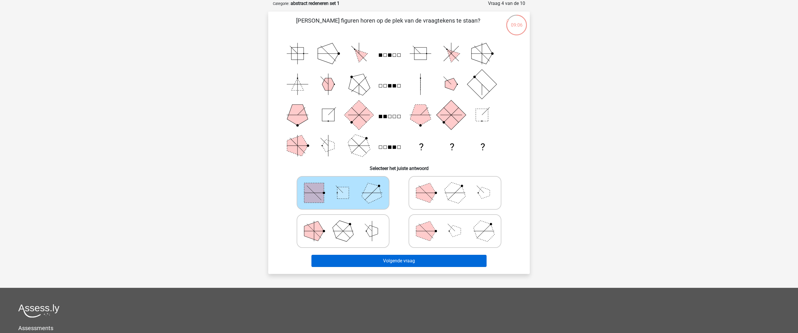
click at [398, 261] on button "Volgende vraag" at bounding box center [398, 261] width 175 height 12
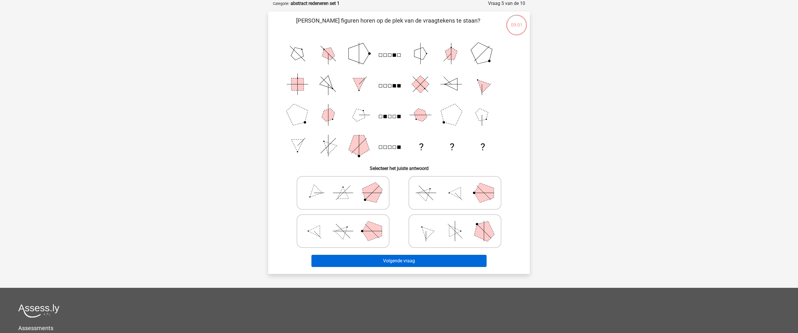
click at [405, 261] on button "Volgende vraag" at bounding box center [398, 261] width 175 height 12
click at [372, 200] on polygon at bounding box center [372, 193] width 28 height 28
click at [347, 186] on input "radio" at bounding box center [345, 184] width 4 height 4
radio input "true"
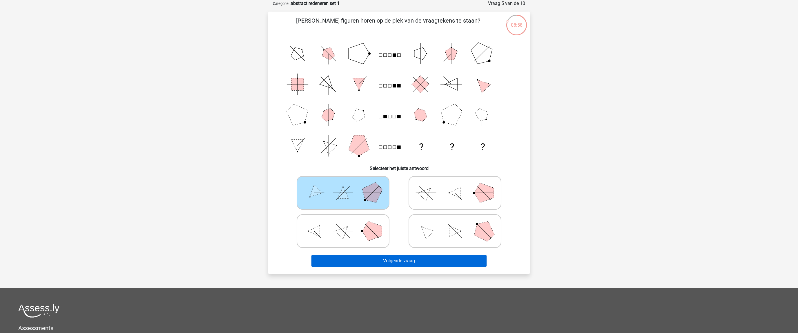
click at [404, 262] on button "Volgende vraag" at bounding box center [398, 261] width 175 height 12
click at [363, 199] on icon at bounding box center [342, 193] width 87 height 29
click at [347, 186] on input "radio" at bounding box center [345, 184] width 4 height 4
click at [387, 260] on button "Volgende vraag" at bounding box center [398, 261] width 175 height 12
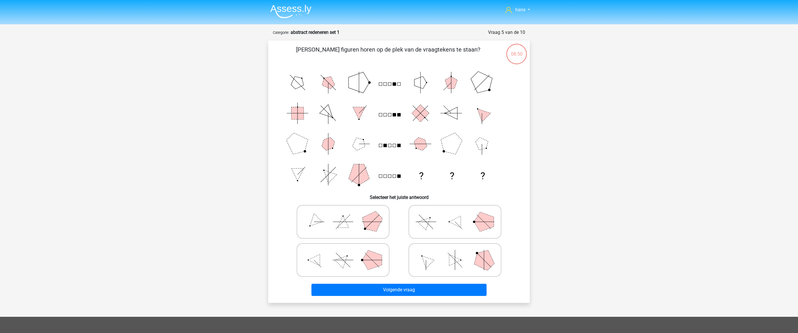
click at [364, 226] on polygon at bounding box center [372, 222] width 28 height 28
click at [347, 215] on input "radio" at bounding box center [345, 213] width 4 height 4
radio input "true"
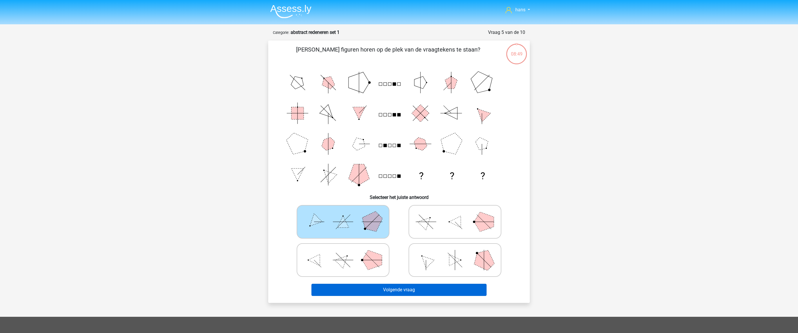
click at [414, 289] on button "Volgende vraag" at bounding box center [398, 290] width 175 height 12
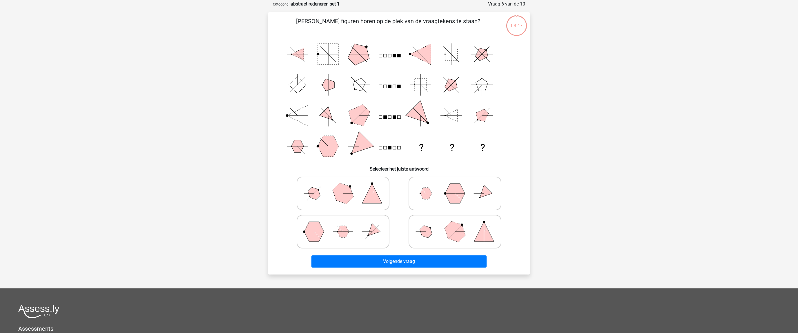
scroll to position [29, 0]
click at [368, 191] on polygon at bounding box center [372, 193] width 20 height 20
click at [347, 186] on input "radio" at bounding box center [345, 184] width 4 height 4
radio input "true"
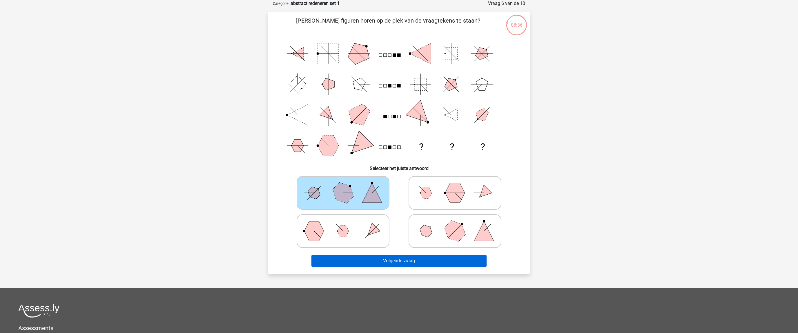
click at [414, 258] on button "Volgende vraag" at bounding box center [398, 261] width 175 height 12
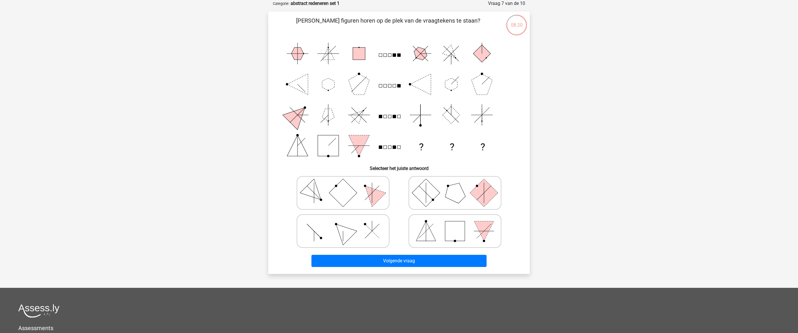
click at [443, 231] on icon at bounding box center [454, 231] width 87 height 29
click at [455, 224] on input "radio" at bounding box center [457, 222] width 4 height 4
radio input "true"
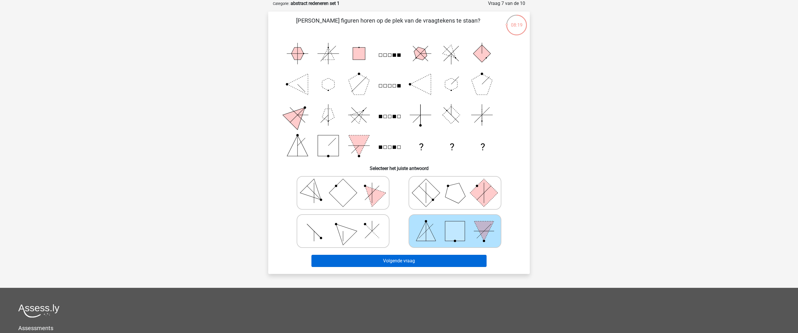
click at [414, 260] on button "Volgende vraag" at bounding box center [398, 261] width 175 height 12
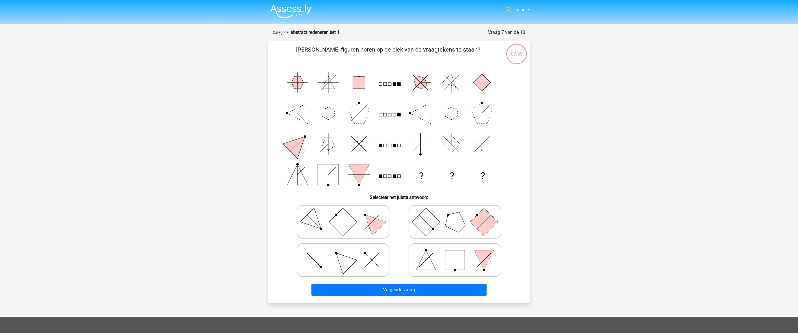
click at [432, 260] on icon at bounding box center [454, 260] width 87 height 29
click at [455, 253] on input "radio" at bounding box center [457, 251] width 4 height 4
radio input "true"
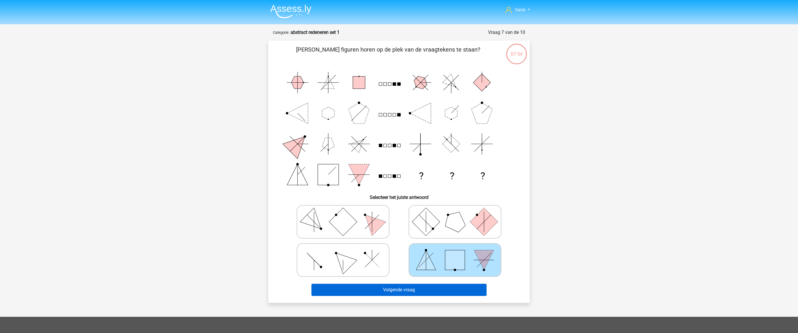
click at [409, 288] on button "Volgende vraag" at bounding box center [398, 290] width 175 height 12
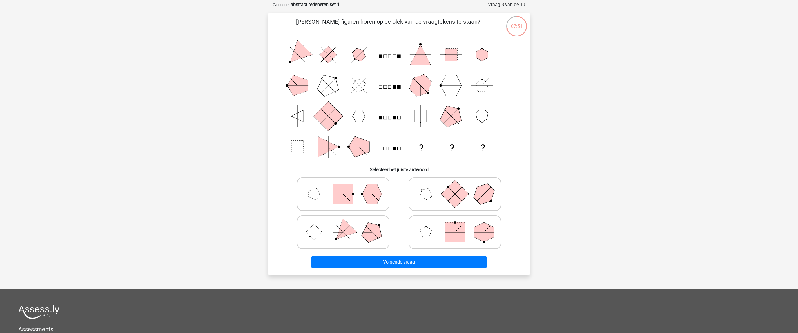
scroll to position [27, 0]
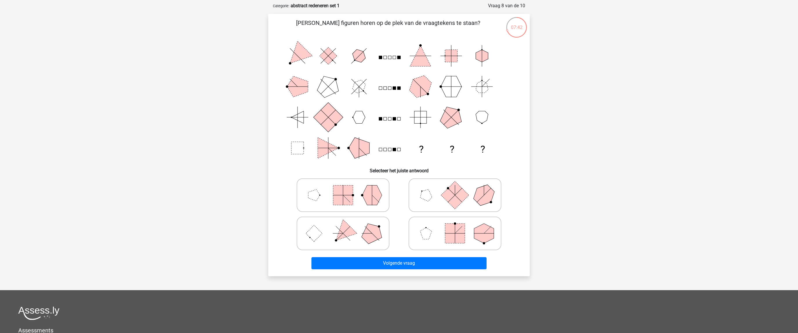
click at [383, 228] on icon at bounding box center [342, 233] width 87 height 29
click at [347, 226] on input "radio" at bounding box center [345, 225] width 4 height 4
radio input "true"
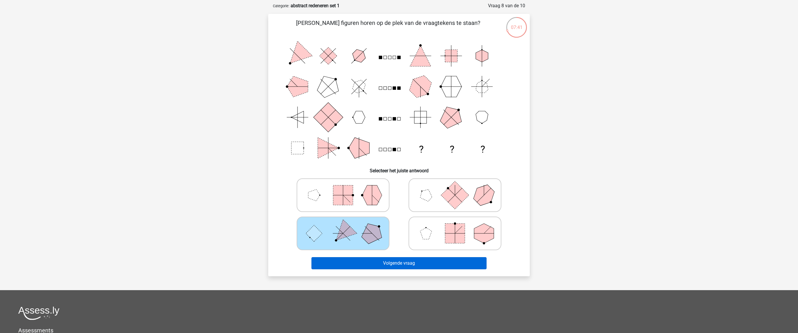
click at [410, 265] on button "Volgende vraag" at bounding box center [398, 263] width 175 height 12
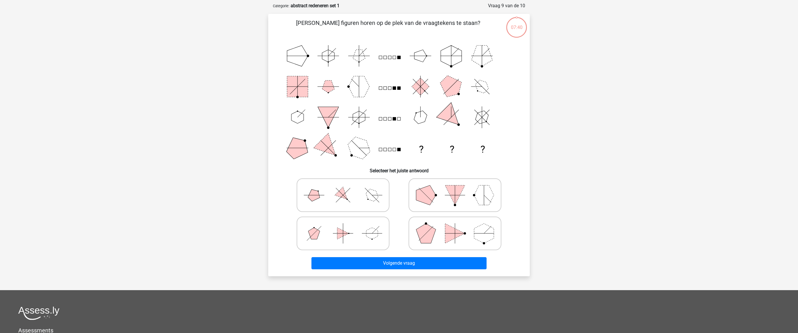
scroll to position [29, 0]
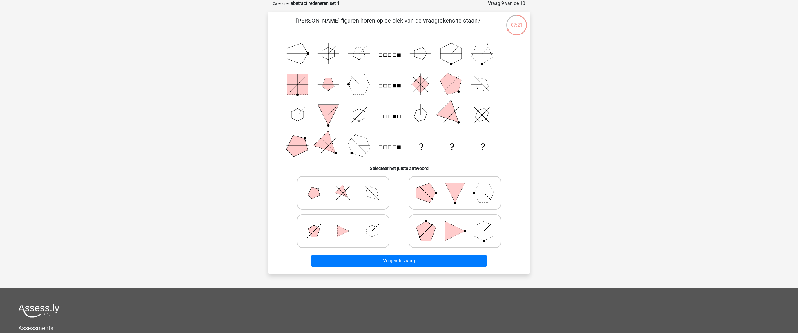
click at [434, 200] on icon at bounding box center [454, 193] width 87 height 29
click at [455, 186] on input "radio" at bounding box center [457, 184] width 4 height 4
radio input "true"
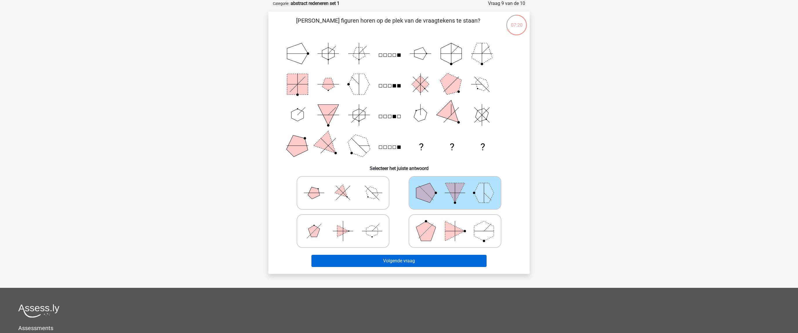
click at [427, 263] on button "Volgende vraag" at bounding box center [398, 261] width 175 height 12
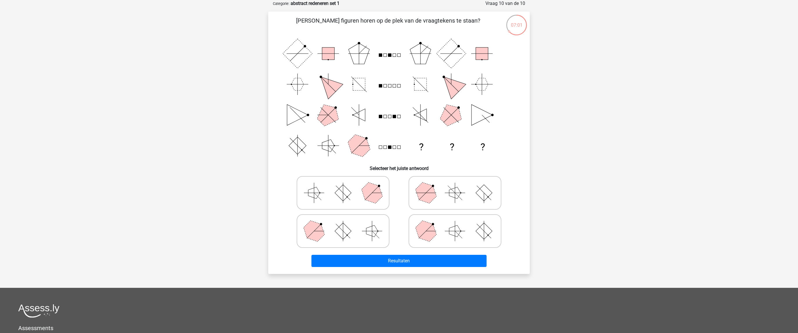
click at [428, 188] on polygon at bounding box center [426, 193] width 28 height 28
click at [455, 186] on input "radio" at bounding box center [457, 184] width 4 height 4
radio input "true"
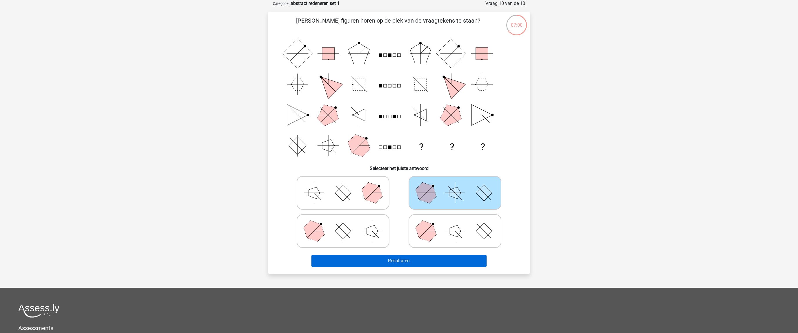
click at [421, 257] on button "Resultaten" at bounding box center [398, 261] width 175 height 12
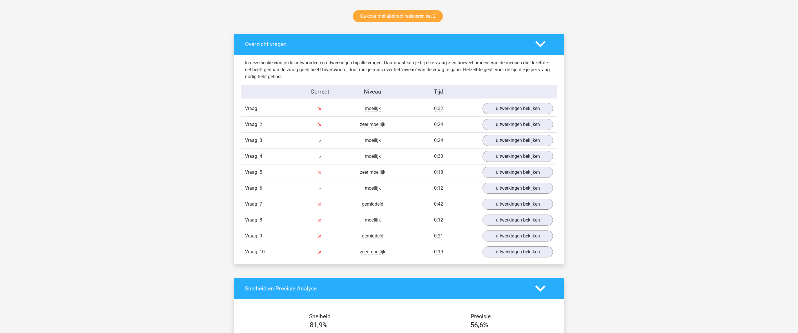
scroll to position [301, 0]
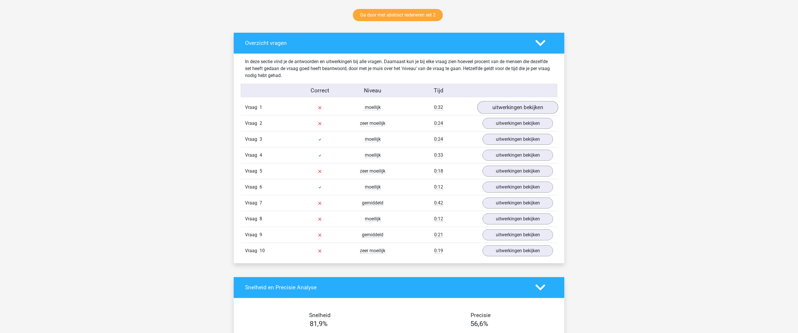
click at [516, 105] on link "uitwerkingen bekijken" at bounding box center [517, 107] width 81 height 13
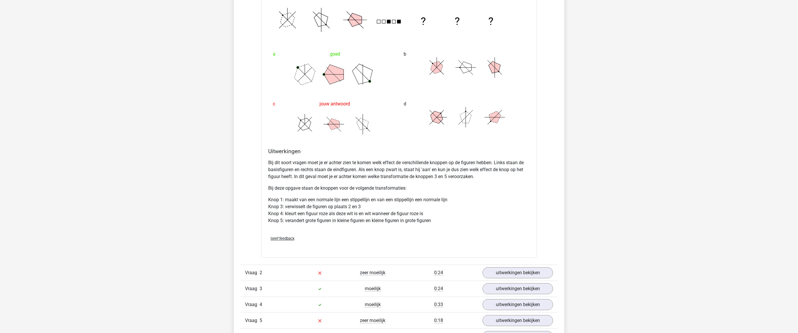
scroll to position [609, 0]
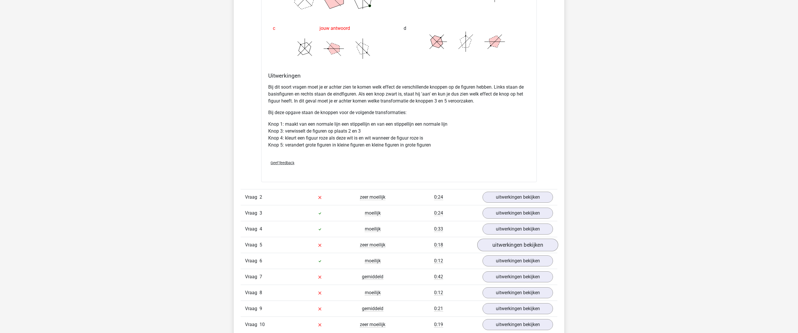
click at [521, 248] on link "uitwerkingen bekijken" at bounding box center [517, 245] width 81 height 13
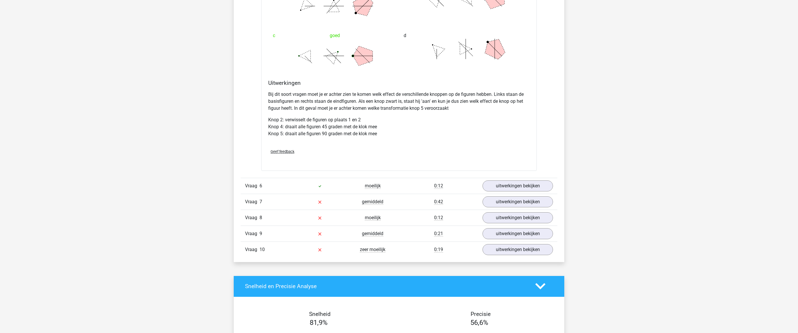
scroll to position [1122, 0]
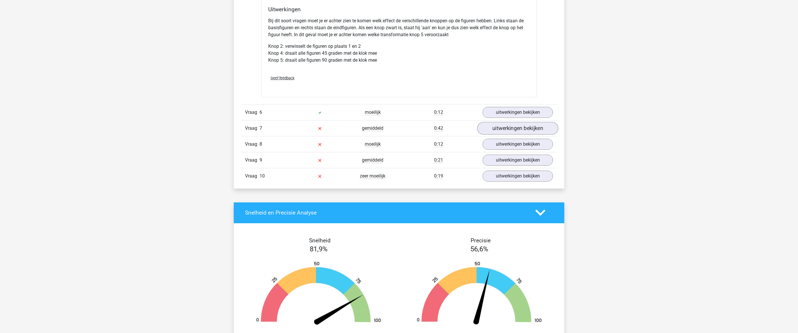
click at [516, 128] on link "uitwerkingen bekijken" at bounding box center [517, 128] width 81 height 13
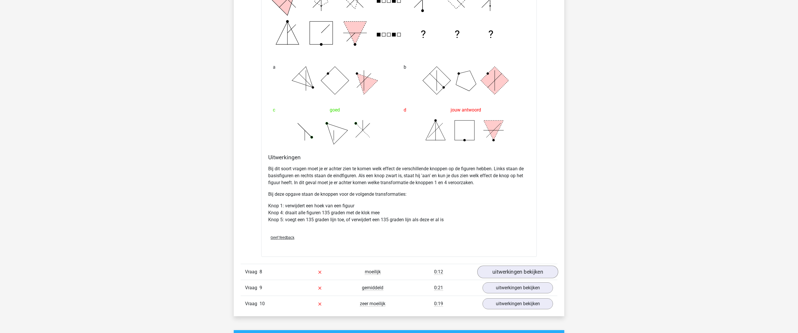
scroll to position [1379, 0]
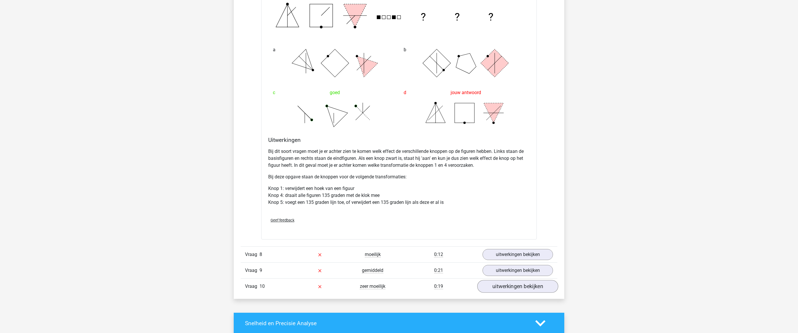
click at [532, 286] on link "uitwerkingen bekijken" at bounding box center [517, 287] width 81 height 13
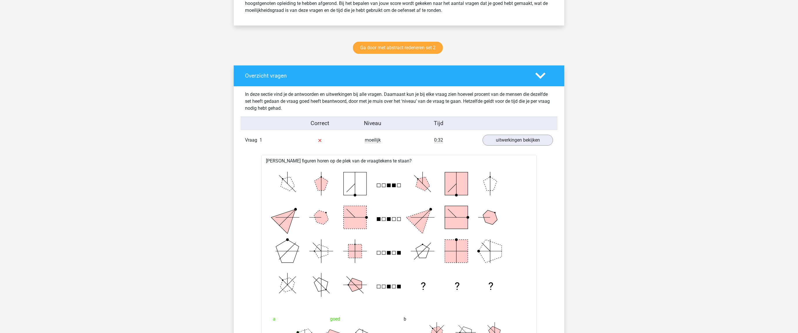
scroll to position [0, 0]
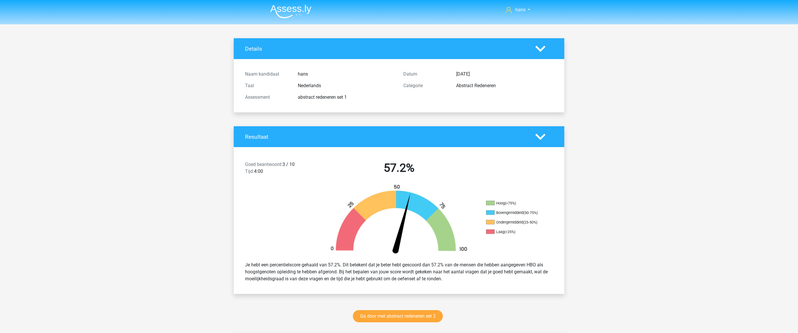
click at [291, 10] on img at bounding box center [290, 12] width 41 height 14
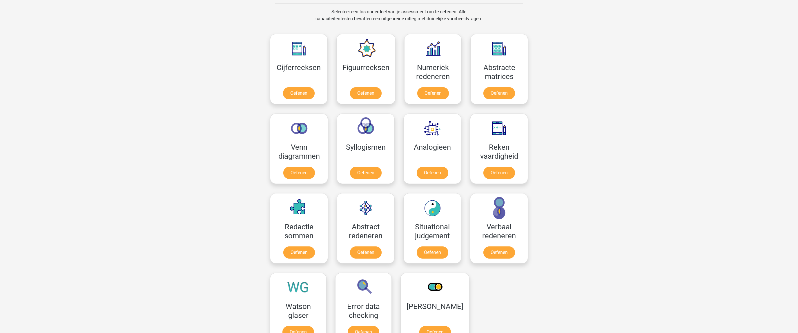
scroll to position [279, 0]
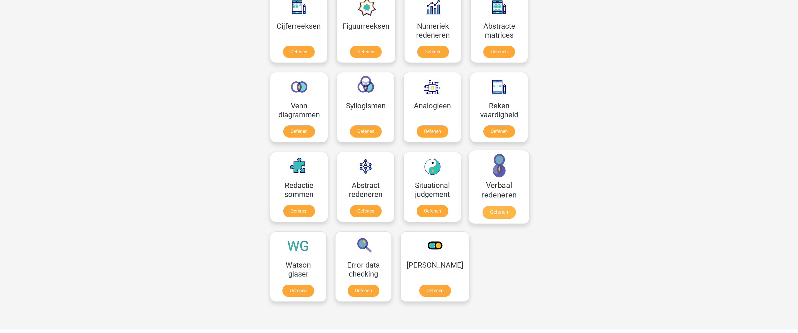
click at [501, 206] on link "Oefenen" at bounding box center [498, 212] width 33 height 13
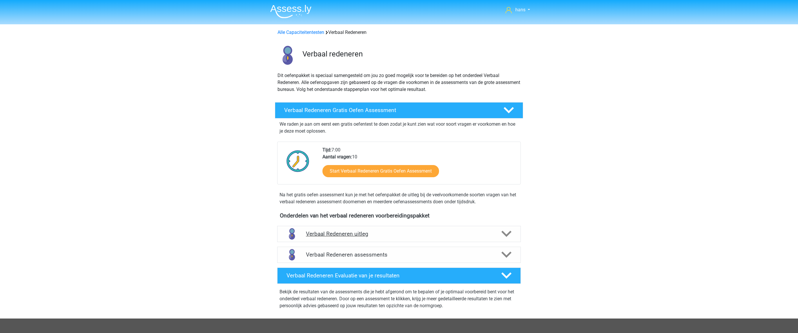
click at [363, 233] on h4 "Verbaal Redeneren uitleg" at bounding box center [399, 234] width 186 height 7
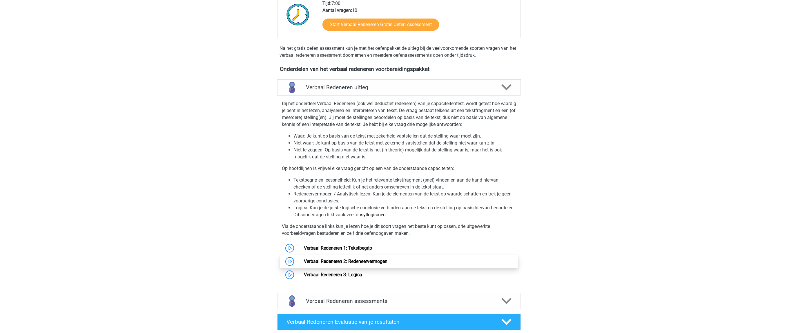
scroll to position [124, 0]
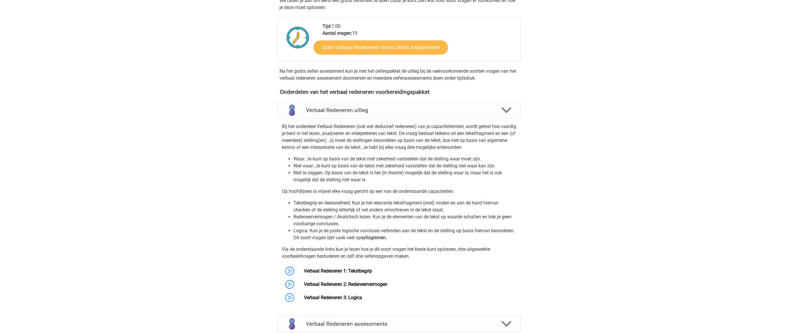
click at [385, 48] on link "Start Verbaal Redeneren Gratis Oefen Assessment" at bounding box center [381, 48] width 134 height 14
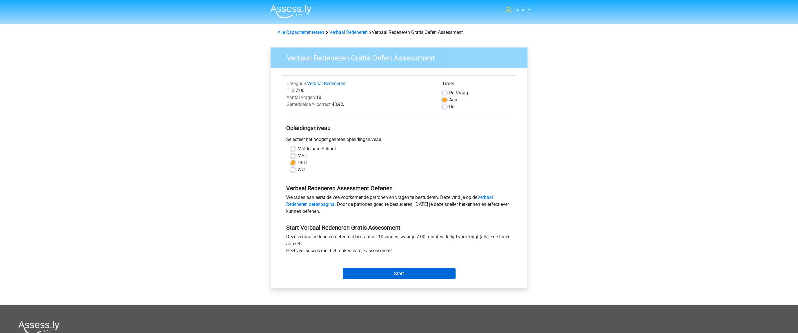
click at [406, 272] on input "Start" at bounding box center [399, 273] width 113 height 11
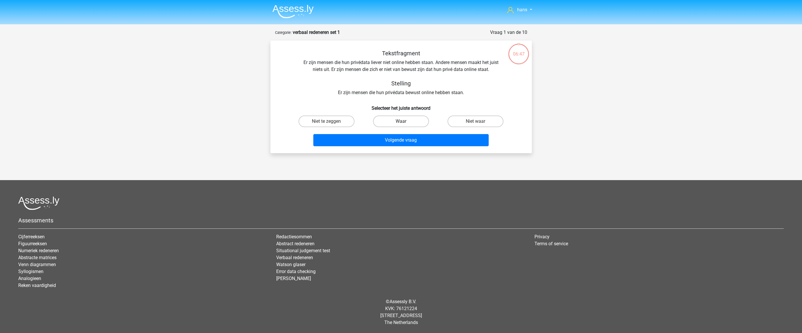
click at [398, 119] on label "Waar" at bounding box center [401, 122] width 56 height 12
click at [401, 121] on input "Waar" at bounding box center [403, 123] width 4 height 4
radio input "true"
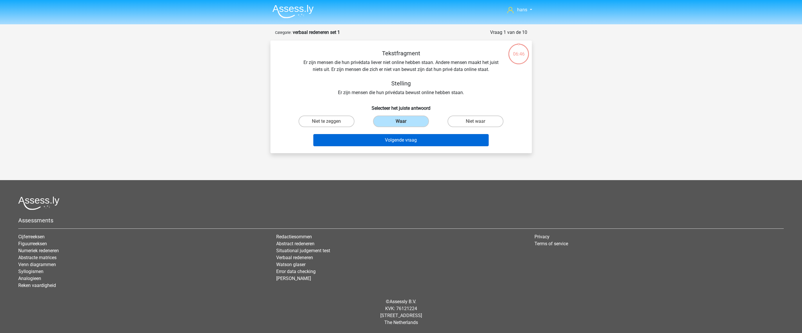
click at [404, 141] on button "Volgende vraag" at bounding box center [400, 140] width 175 height 12
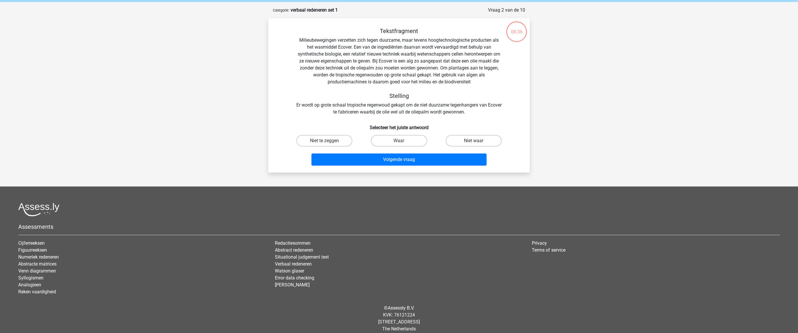
scroll to position [29, 0]
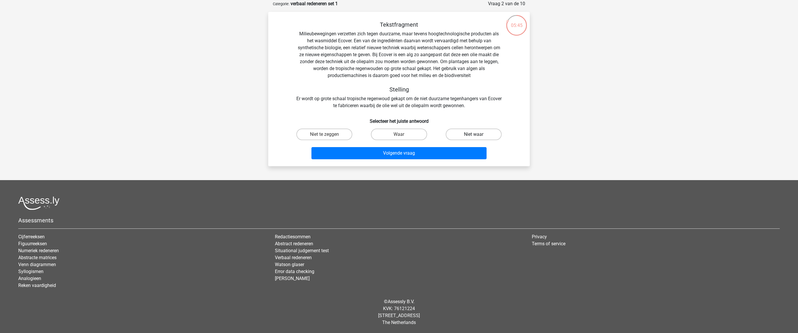
click at [477, 134] on label "Niet waar" at bounding box center [473, 135] width 56 height 12
click at [477, 134] on input "Niet waar" at bounding box center [475, 136] width 4 height 4
radio input "true"
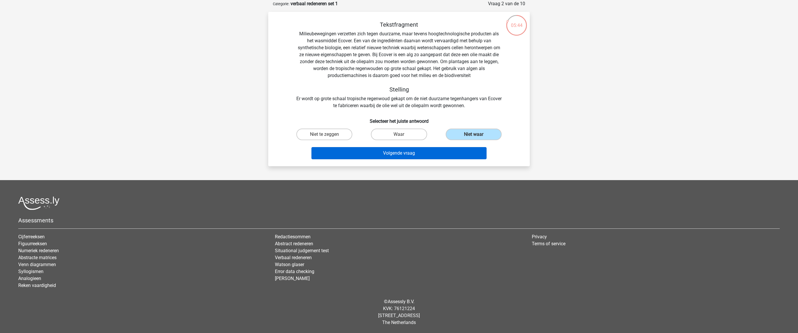
click at [420, 152] on button "Volgende vraag" at bounding box center [398, 153] width 175 height 12
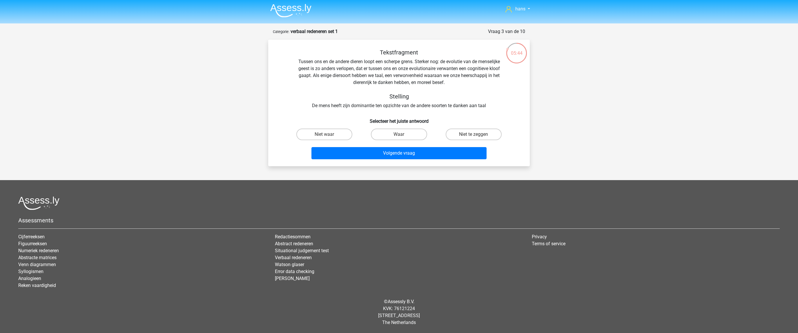
scroll to position [1, 0]
click at [339, 133] on label "Niet waar" at bounding box center [324, 135] width 56 height 12
click at [328, 134] on input "Niet waar" at bounding box center [326, 136] width 4 height 4
radio input "true"
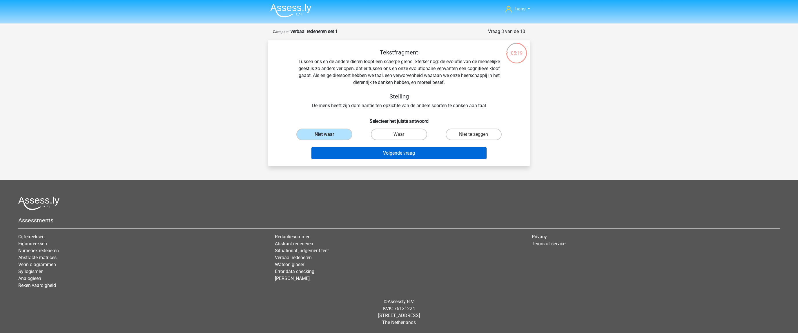
click at [396, 153] on button "Volgende vraag" at bounding box center [398, 153] width 175 height 12
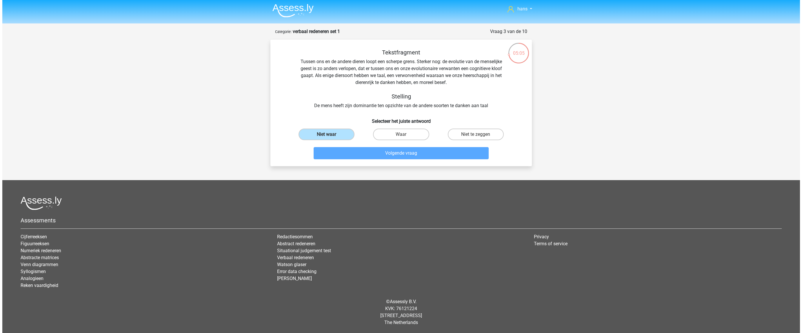
scroll to position [0, 0]
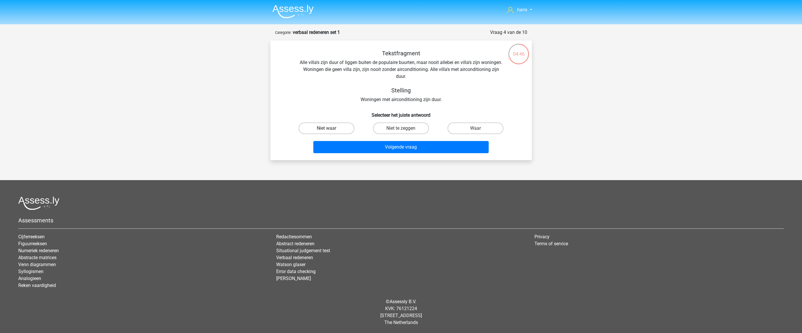
click at [337, 130] on label "Niet waar" at bounding box center [327, 129] width 56 height 12
click at [330, 130] on input "Niet waar" at bounding box center [328, 130] width 4 height 4
radio input "true"
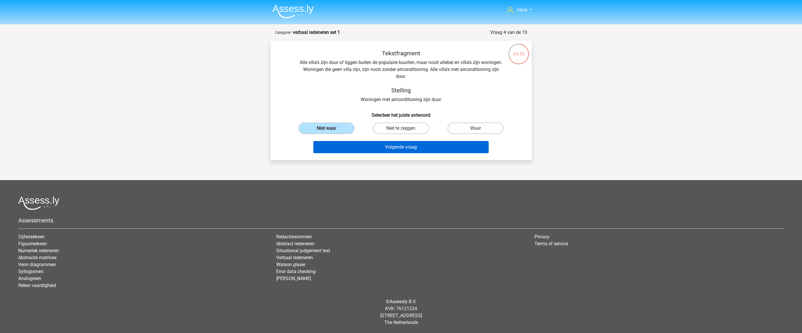
click at [397, 147] on button "Volgende vraag" at bounding box center [400, 147] width 175 height 12
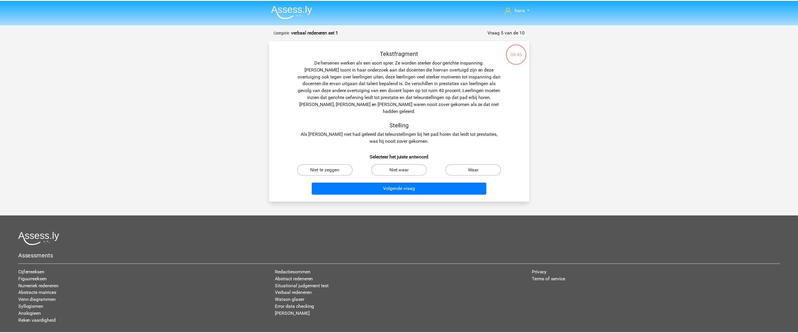
scroll to position [29, 0]
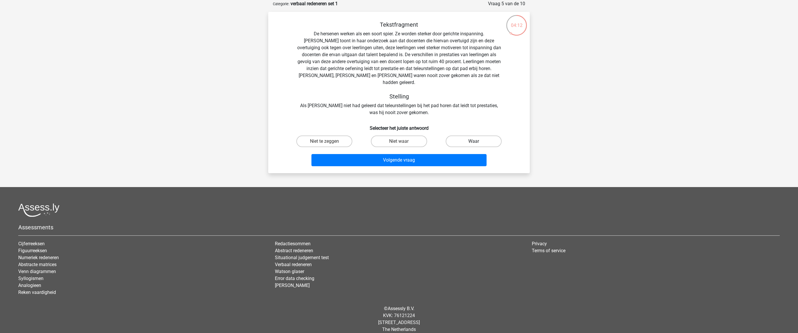
click at [469, 136] on label "Waar" at bounding box center [473, 142] width 56 height 12
click at [473, 141] on input "Waar" at bounding box center [475, 143] width 4 height 4
radio input "true"
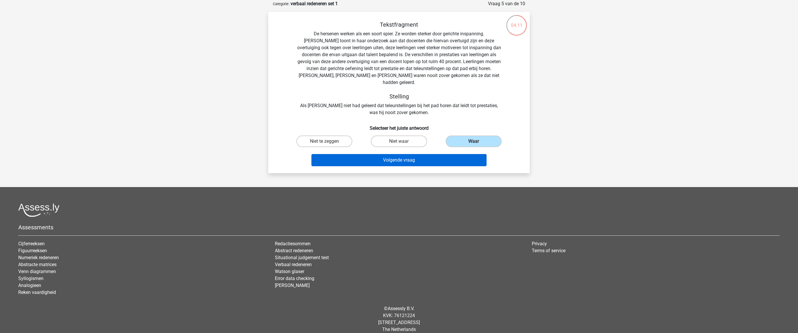
click at [419, 154] on button "Volgende vraag" at bounding box center [398, 160] width 175 height 12
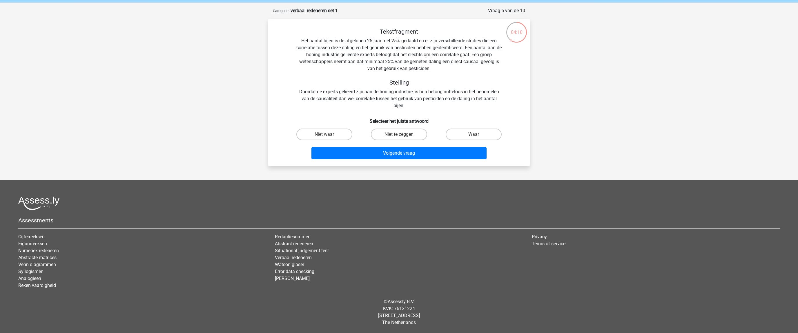
scroll to position [22, 0]
click at [326, 132] on label "Niet waar" at bounding box center [324, 135] width 56 height 12
click at [326, 134] on input "Niet waar" at bounding box center [326, 136] width 4 height 4
radio input "true"
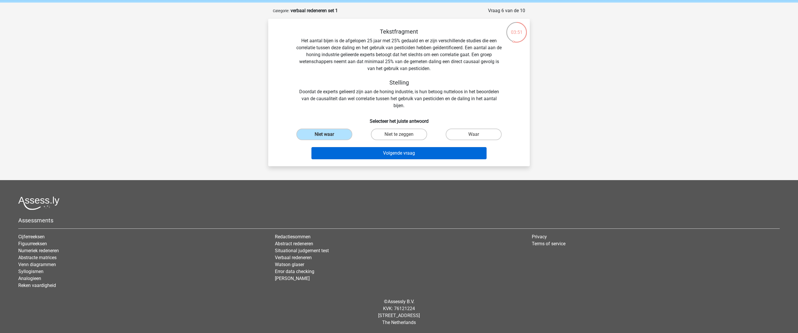
click at [387, 154] on button "Volgende vraag" at bounding box center [398, 153] width 175 height 12
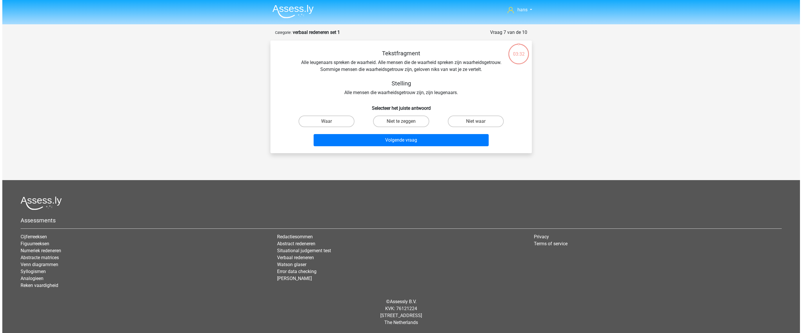
scroll to position [0, 0]
click at [486, 122] on label "Niet waar" at bounding box center [475, 122] width 56 height 12
click at [479, 122] on input "Niet waar" at bounding box center [478, 123] width 4 height 4
radio input "true"
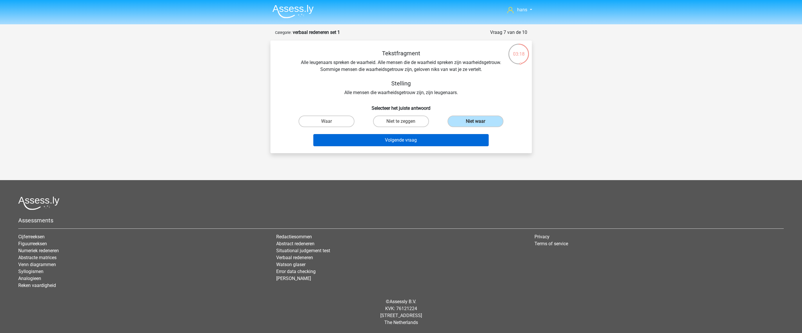
click at [423, 138] on button "Volgende vraag" at bounding box center [400, 140] width 175 height 12
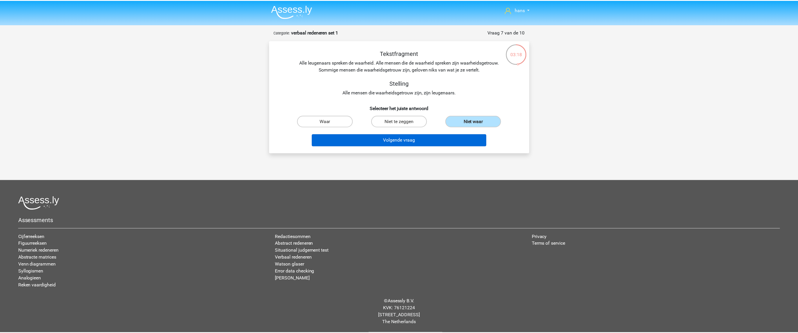
scroll to position [15, 0]
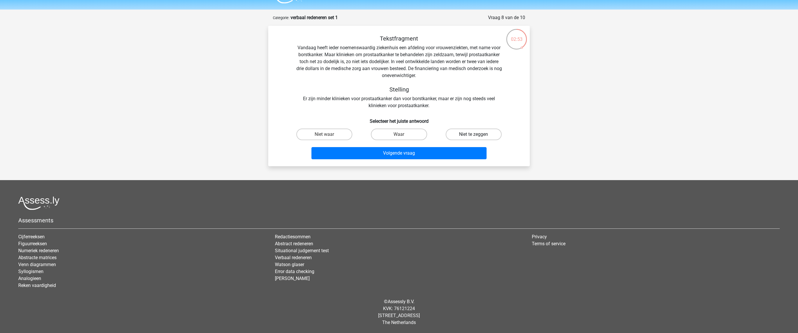
click at [476, 131] on label "Niet te zeggen" at bounding box center [473, 135] width 56 height 12
click at [476, 134] on input "Niet te zeggen" at bounding box center [475, 136] width 4 height 4
radio input "true"
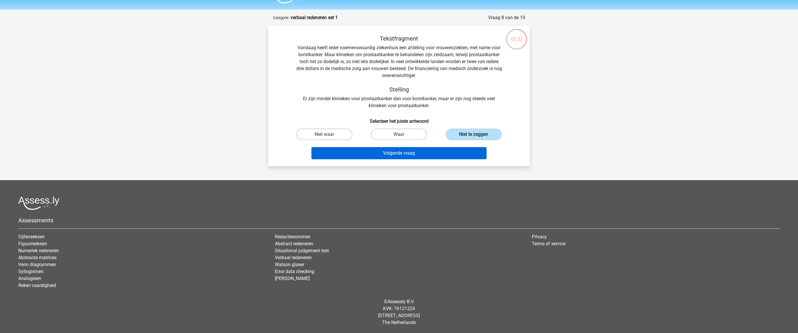
click at [411, 151] on button "Volgende vraag" at bounding box center [398, 153] width 175 height 12
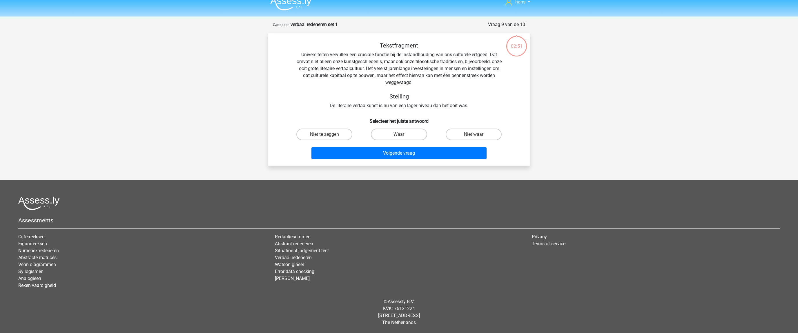
scroll to position [8, 0]
click at [341, 134] on label "Niet te zeggen" at bounding box center [324, 135] width 56 height 12
click at [328, 134] on input "Niet te zeggen" at bounding box center [326, 136] width 4 height 4
radio input "true"
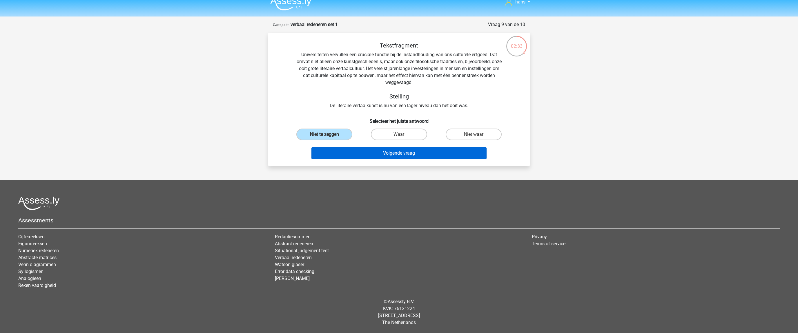
click at [396, 154] on button "Volgende vraag" at bounding box center [398, 153] width 175 height 12
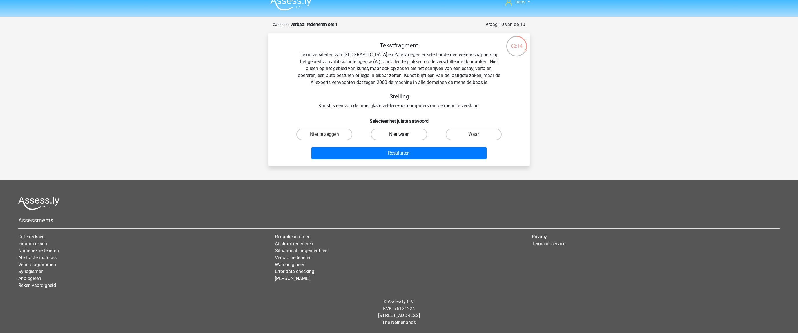
click at [407, 137] on label "Niet waar" at bounding box center [399, 135] width 56 height 12
click at [403, 137] on input "Niet waar" at bounding box center [401, 136] width 4 height 4
radio input "true"
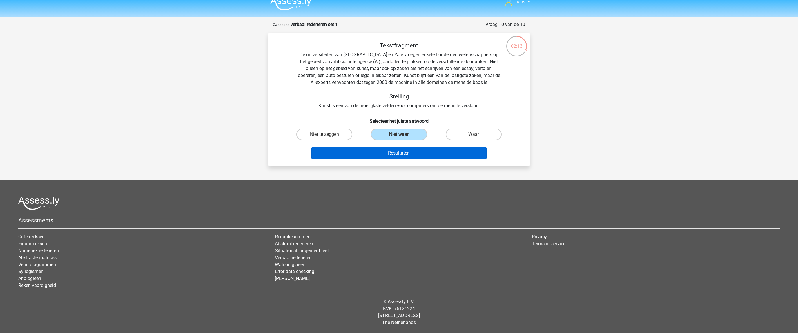
click at [410, 152] on button "Resultaten" at bounding box center [398, 153] width 175 height 12
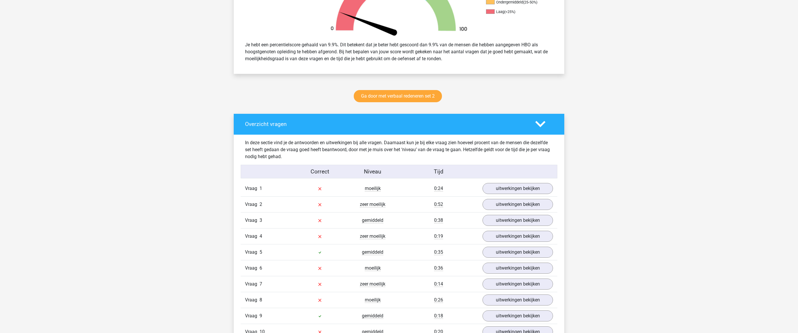
scroll to position [262, 0]
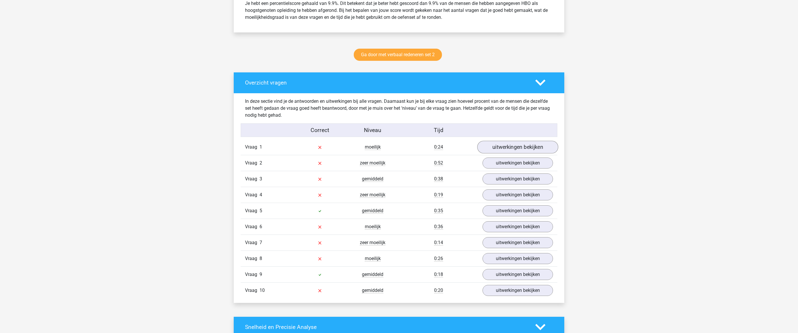
click at [510, 147] on link "uitwerkingen bekijken" at bounding box center [517, 147] width 81 height 13
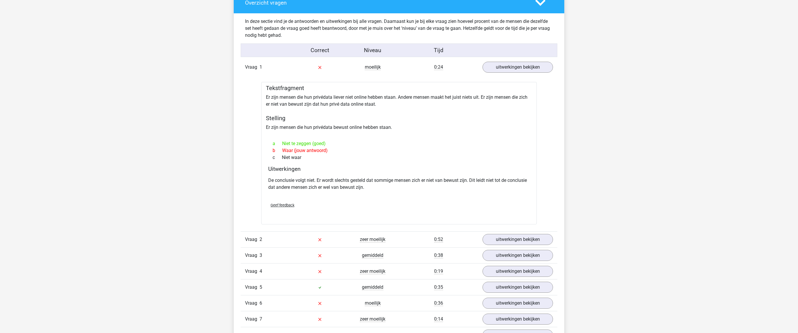
scroll to position [344, 0]
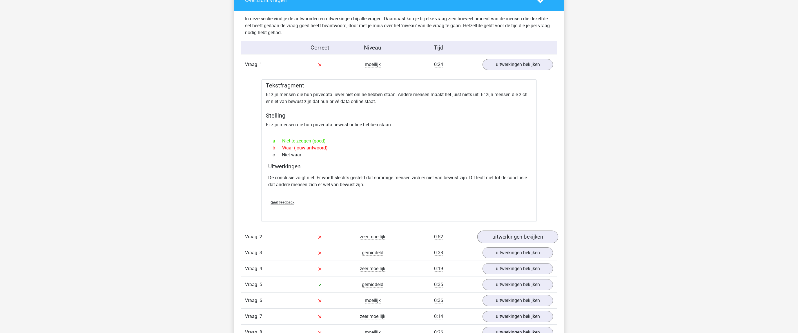
click at [516, 234] on link "uitwerkingen bekijken" at bounding box center [517, 237] width 81 height 13
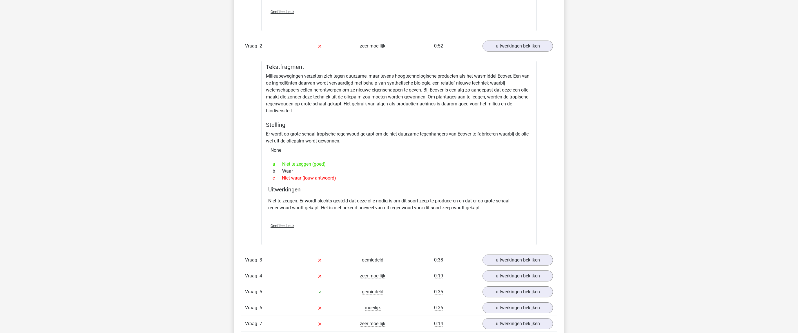
scroll to position [570, 0]
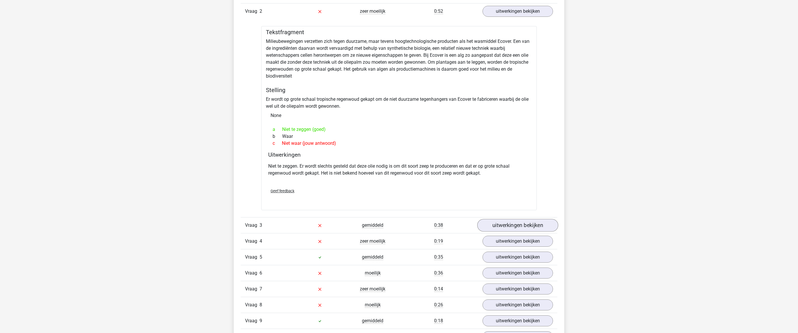
click at [518, 222] on link "uitwerkingen bekijken" at bounding box center [517, 225] width 81 height 13
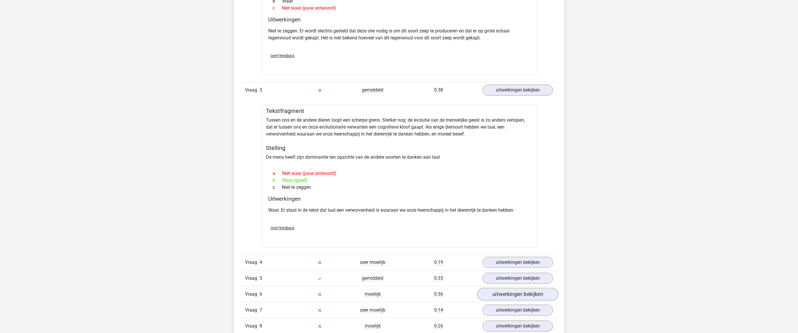
scroll to position [720, 0]
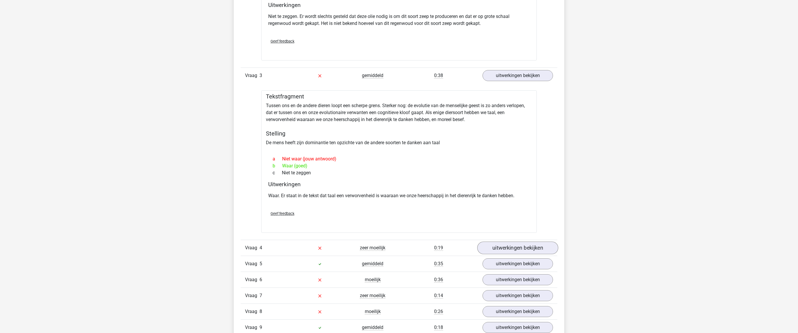
click at [529, 246] on link "uitwerkingen bekijken" at bounding box center [517, 248] width 81 height 13
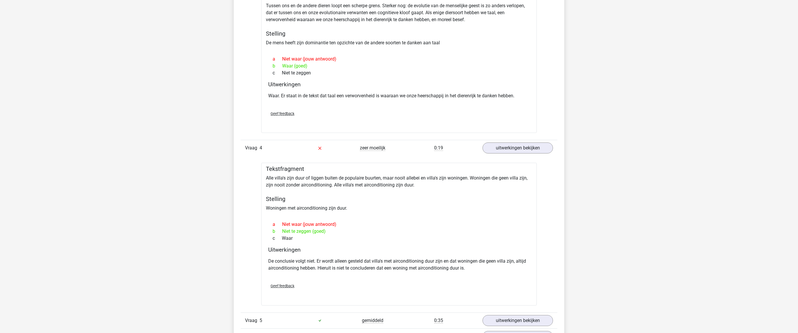
scroll to position [961, 0]
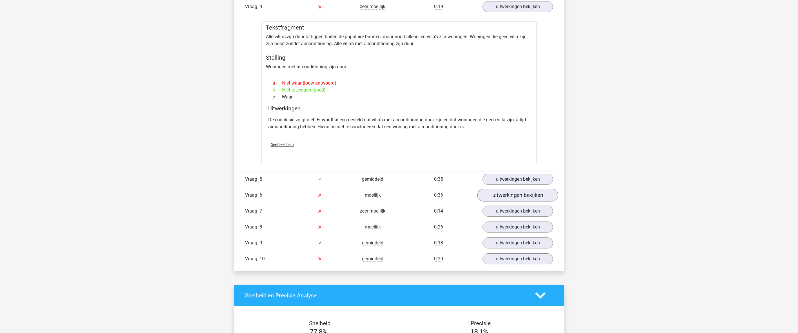
click at [537, 194] on link "uitwerkingen bekijken" at bounding box center [517, 195] width 81 height 13
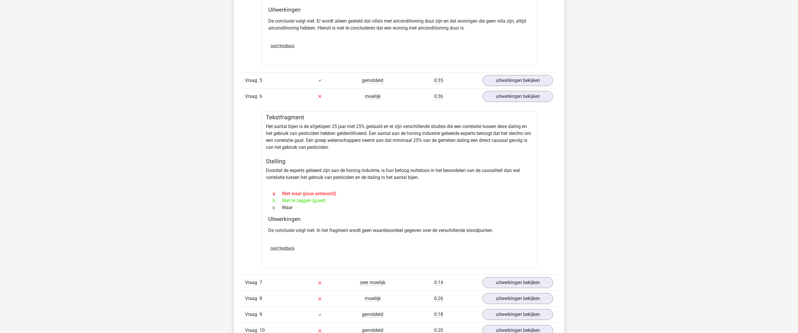
scroll to position [1105, 0]
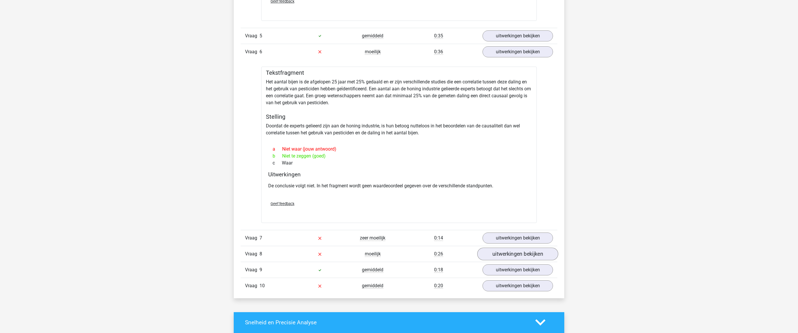
click at [533, 250] on link "uitwerkingen bekijken" at bounding box center [517, 254] width 81 height 13
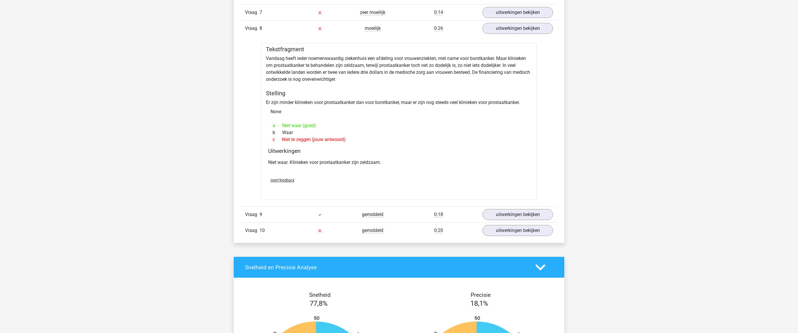
scroll to position [1332, 0]
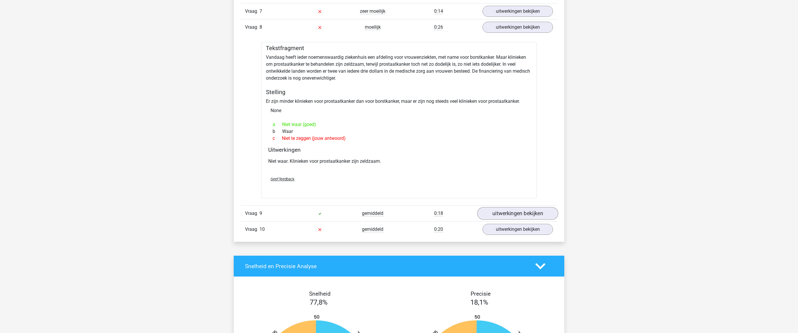
click at [524, 212] on link "uitwerkingen bekijken" at bounding box center [517, 213] width 81 height 13
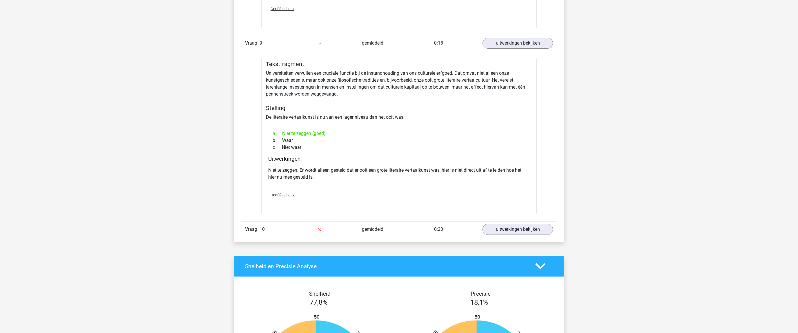
scroll to position [1555, 0]
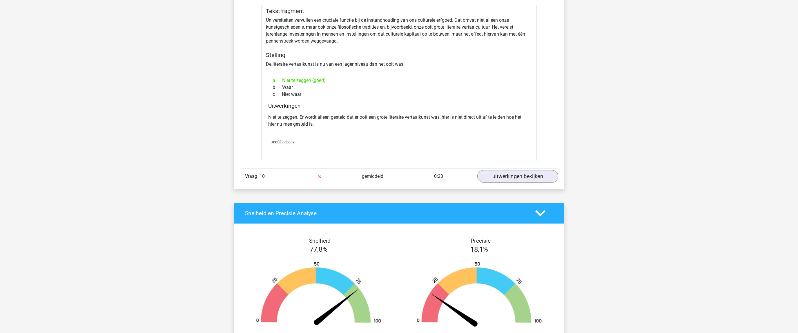
click at [530, 176] on link "uitwerkingen bekijken" at bounding box center [517, 176] width 81 height 13
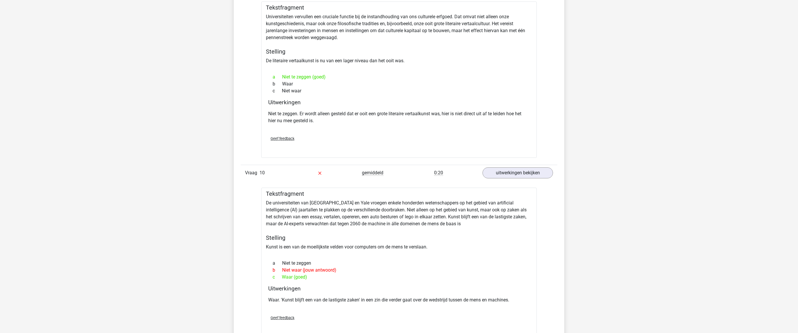
scroll to position [0, 0]
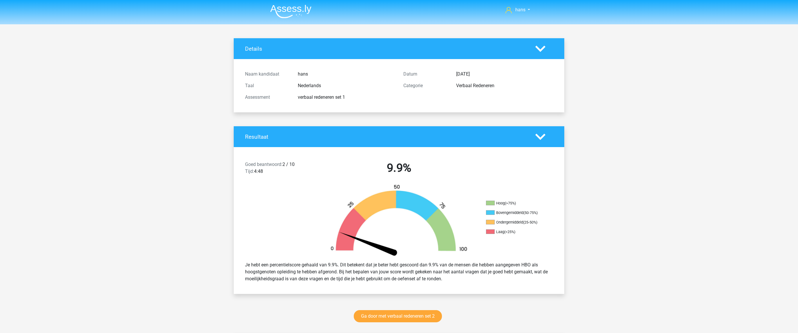
click at [289, 7] on img at bounding box center [290, 12] width 41 height 14
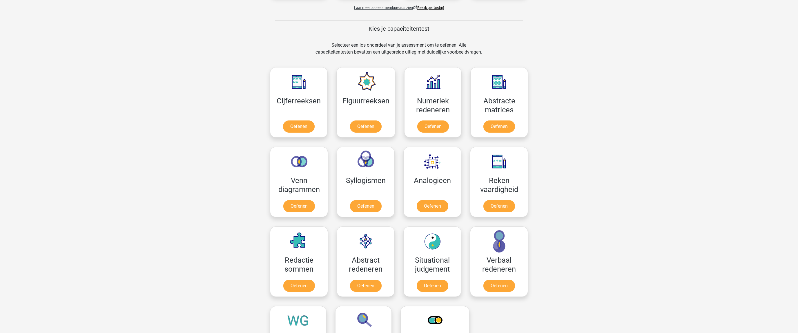
scroll to position [222, 0]
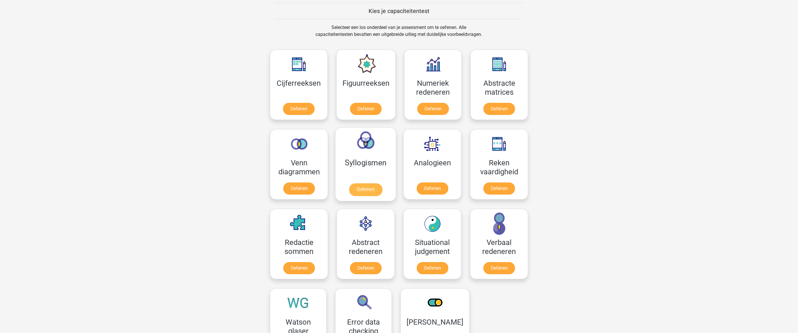
click at [362, 188] on link "Oefenen" at bounding box center [365, 189] width 33 height 13
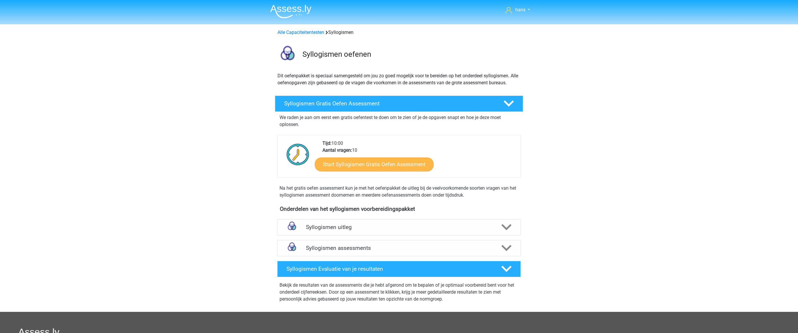
click at [363, 165] on link "Start Syllogismen Gratis Oefen Assessment" at bounding box center [374, 164] width 119 height 14
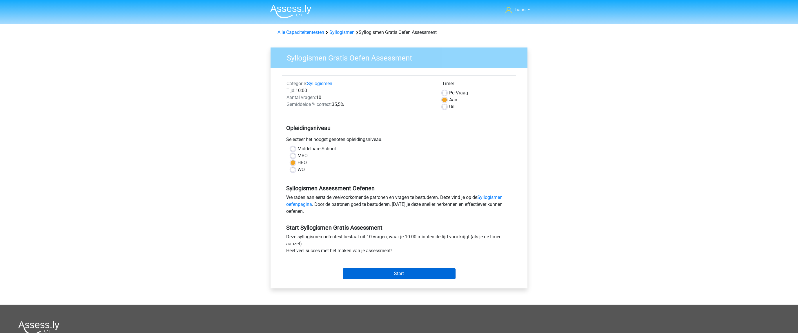
click at [400, 270] on input "Start" at bounding box center [399, 273] width 113 height 11
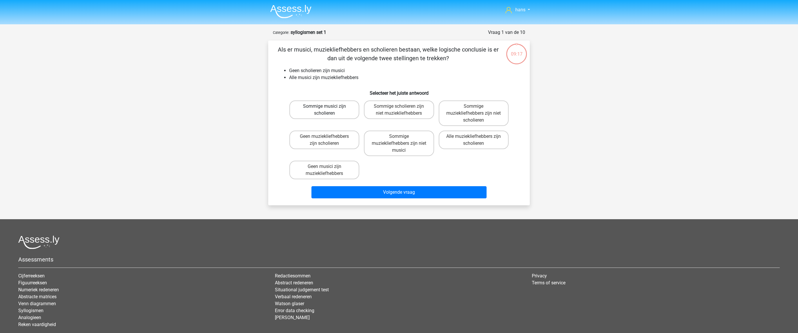
click at [340, 110] on label "Sommige musici zijn scholieren" at bounding box center [324, 110] width 70 height 19
click at [328, 110] on input "Sommige musici zijn scholieren" at bounding box center [326, 108] width 4 height 4
radio input "true"
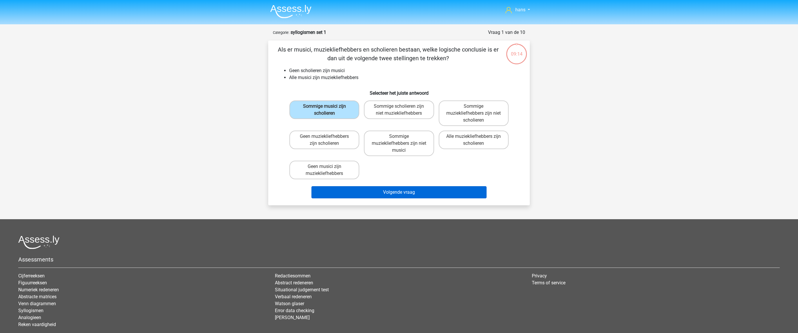
click at [403, 191] on button "Volgende vraag" at bounding box center [398, 192] width 175 height 12
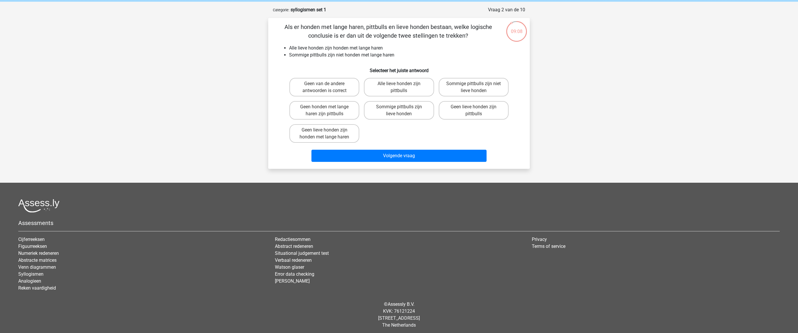
scroll to position [21, 0]
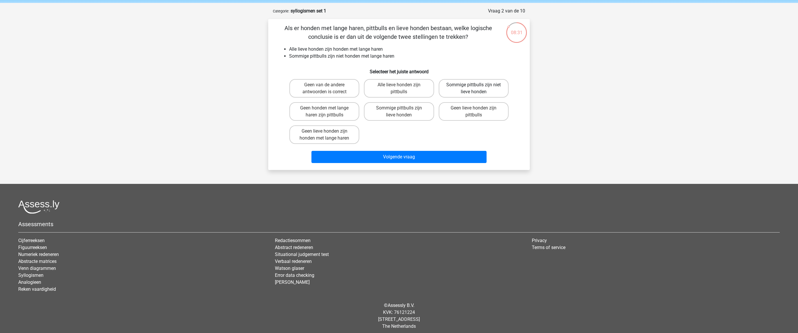
click at [465, 83] on label "Sommige pittbulls zijn niet lieve honden" at bounding box center [473, 88] width 70 height 19
click at [473, 85] on input "Sommige pittbulls zijn niet lieve honden" at bounding box center [475, 87] width 4 height 4
radio input "true"
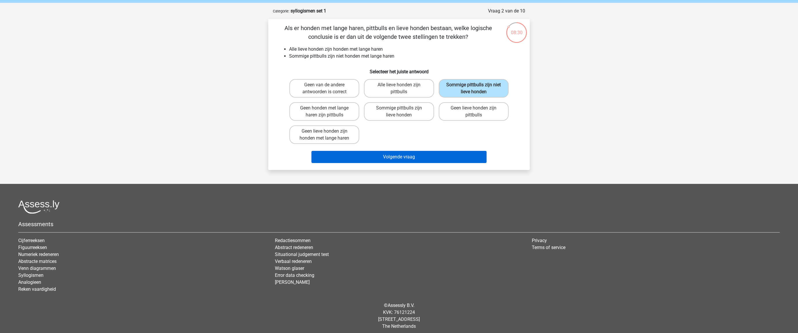
click at [407, 155] on button "Volgende vraag" at bounding box center [398, 157] width 175 height 12
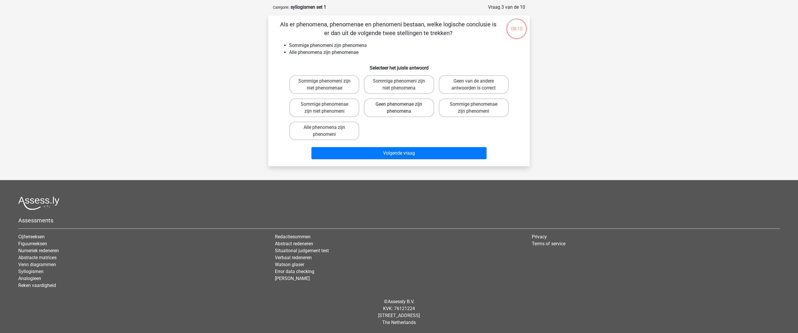
click at [405, 103] on label "Geen phenomenae zijn phenomena" at bounding box center [399, 108] width 70 height 19
click at [403, 104] on input "Geen phenomenae zijn phenomena" at bounding box center [401, 106] width 4 height 4
radio input "true"
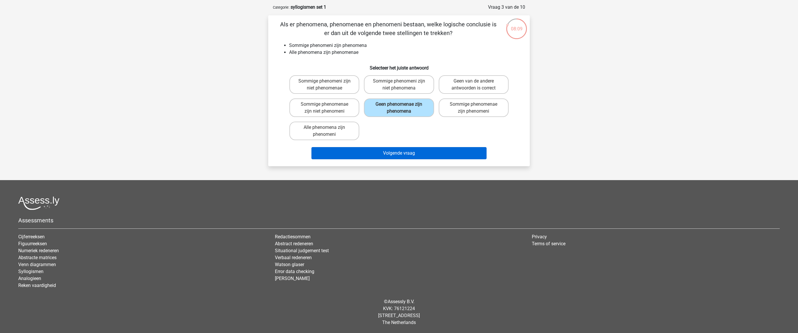
click at [401, 151] on button "Volgende vraag" at bounding box center [398, 153] width 175 height 12
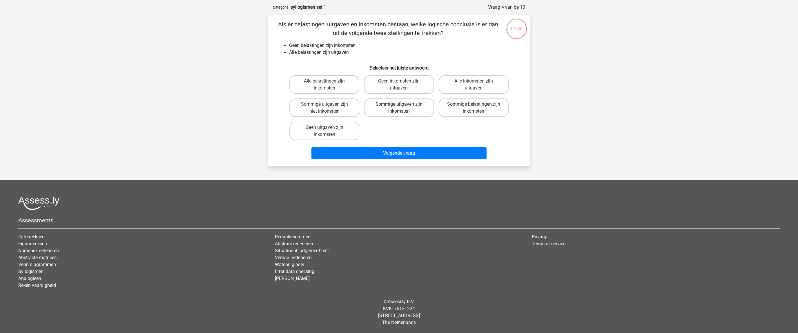
click at [421, 105] on label "Sommige uitgaven zijn inkomsten" at bounding box center [399, 108] width 70 height 19
click at [403, 105] on input "Sommige uitgaven zijn inkomsten" at bounding box center [401, 106] width 4 height 4
radio input "true"
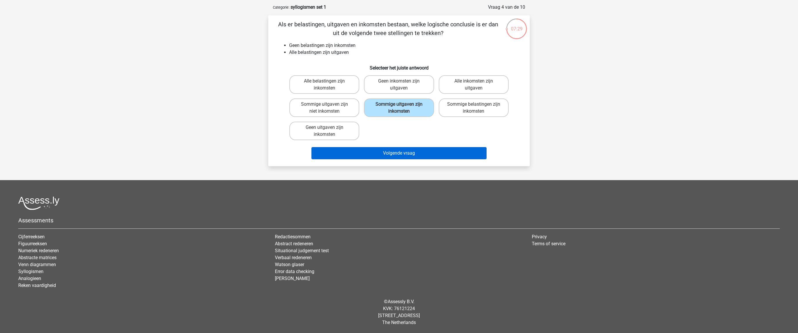
click at [421, 154] on button "Volgende vraag" at bounding box center [398, 153] width 175 height 12
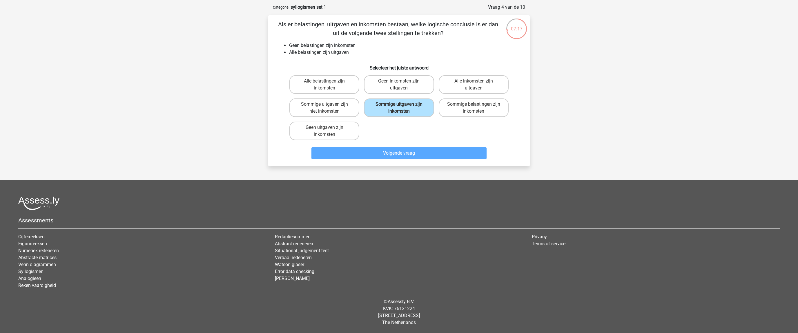
scroll to position [29, 0]
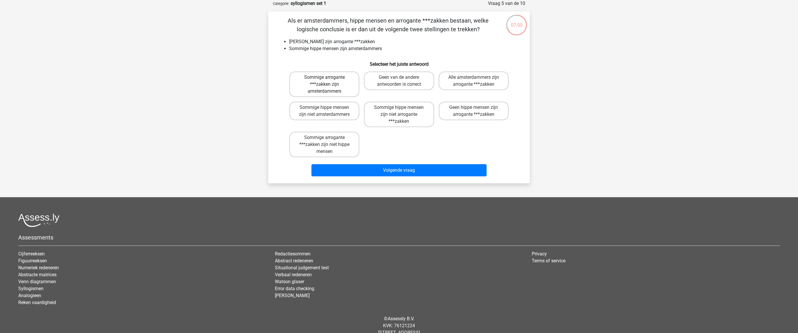
click at [344, 86] on label "Sommige arrogante ***zakken zijn amsterdammers" at bounding box center [324, 85] width 70 height 26
click at [328, 81] on input "Sommige arrogante ***zakken zijn amsterdammers" at bounding box center [326, 79] width 4 height 4
radio input "true"
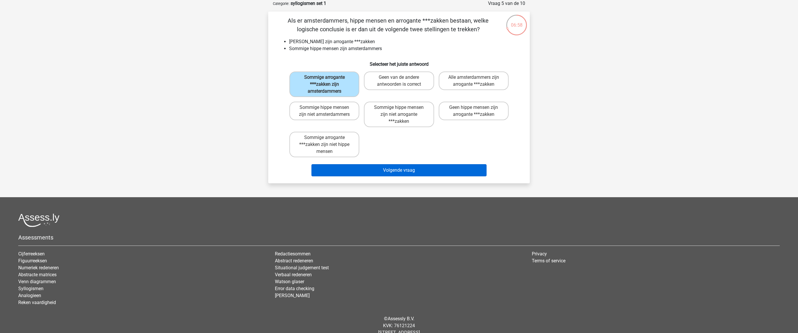
click at [409, 167] on button "Volgende vraag" at bounding box center [398, 170] width 175 height 12
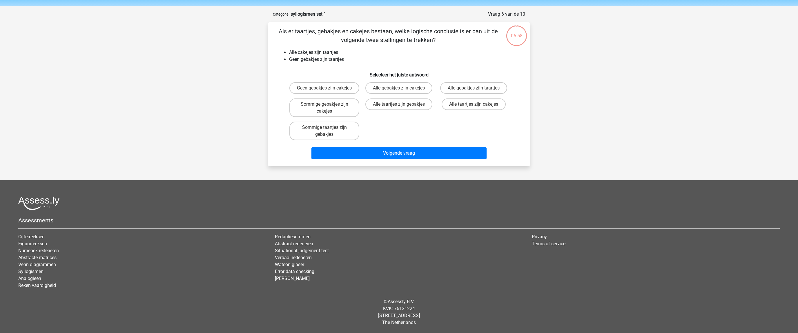
scroll to position [25, 0]
click at [342, 111] on label "Sommige gebakjes zijn cakejes" at bounding box center [324, 108] width 70 height 19
click at [328, 108] on input "Sommige gebakjes zijn cakejes" at bounding box center [326, 106] width 4 height 4
radio input "true"
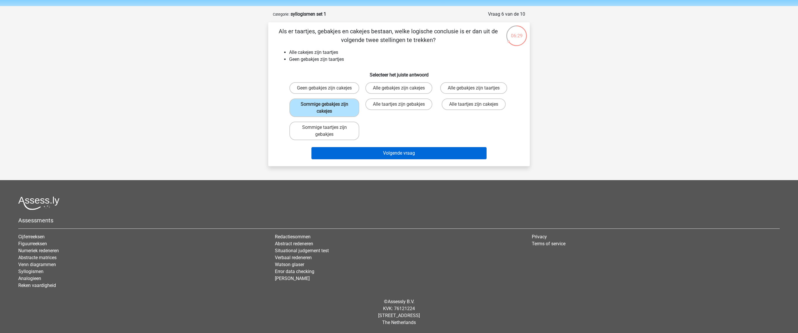
click at [398, 154] on button "Volgende vraag" at bounding box center [398, 153] width 175 height 12
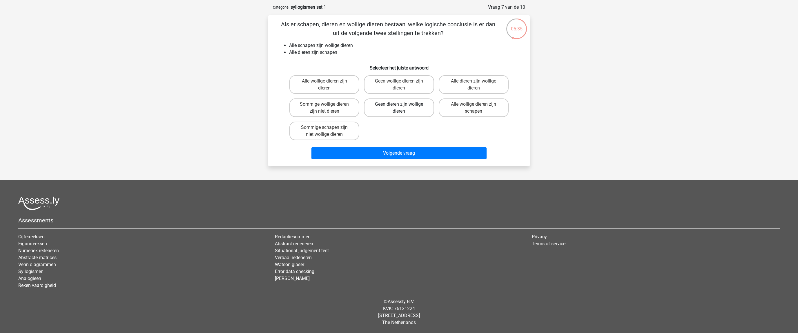
click at [409, 108] on label "Geen dieren zijn wollige dieren" at bounding box center [399, 108] width 70 height 19
click at [403, 108] on input "Geen dieren zijn wollige dieren" at bounding box center [401, 106] width 4 height 4
radio input "true"
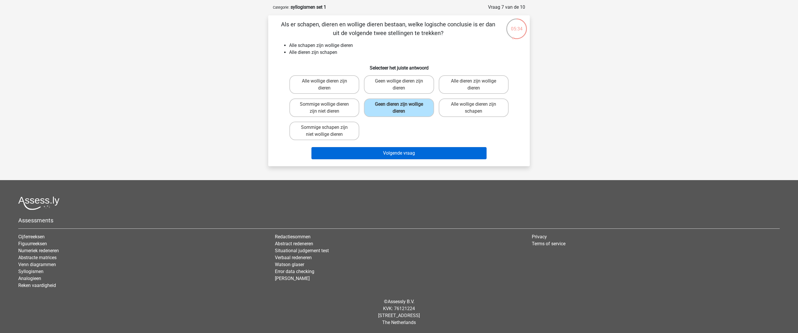
click at [410, 151] on button "Volgende vraag" at bounding box center [398, 153] width 175 height 12
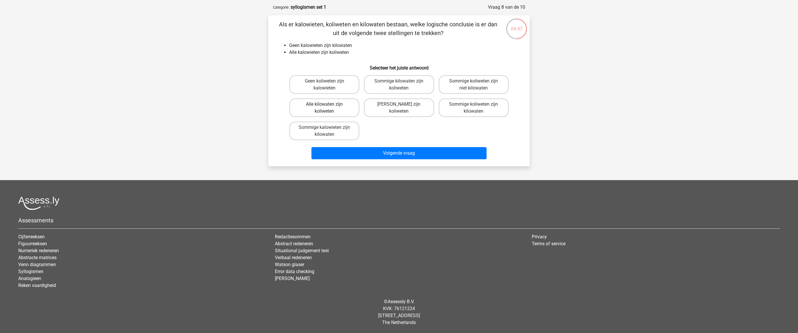
click at [343, 106] on label "Alle kilowaten zijn koliweten" at bounding box center [324, 108] width 70 height 19
click at [328, 106] on input "Alle kilowaten zijn koliweten" at bounding box center [326, 106] width 4 height 4
radio input "true"
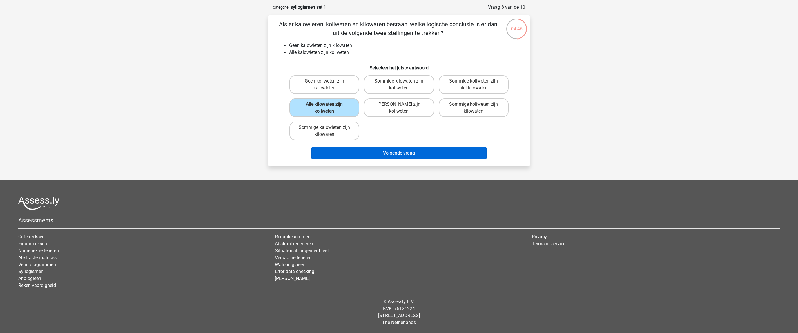
click at [389, 152] on button "Volgende vraag" at bounding box center [398, 153] width 175 height 12
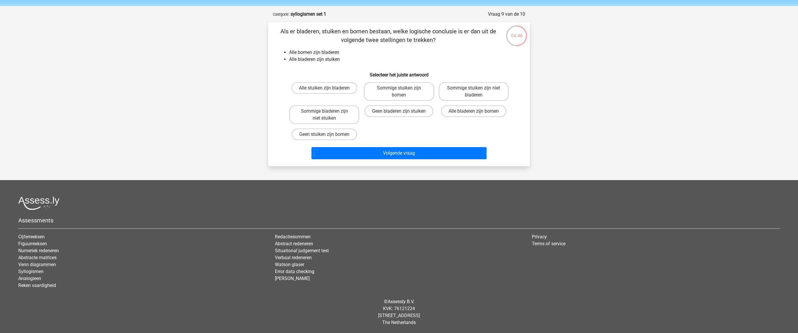
scroll to position [18, 0]
click at [334, 115] on label "Sommige bladeren zijn niet stuiken" at bounding box center [324, 114] width 70 height 19
click at [328, 115] on input "Sommige bladeren zijn niet stuiken" at bounding box center [326, 113] width 4 height 4
radio input "true"
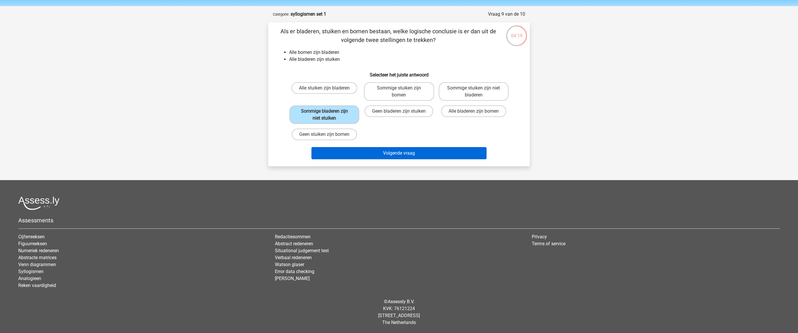
click at [378, 155] on button "Volgende vraag" at bounding box center [398, 153] width 175 height 12
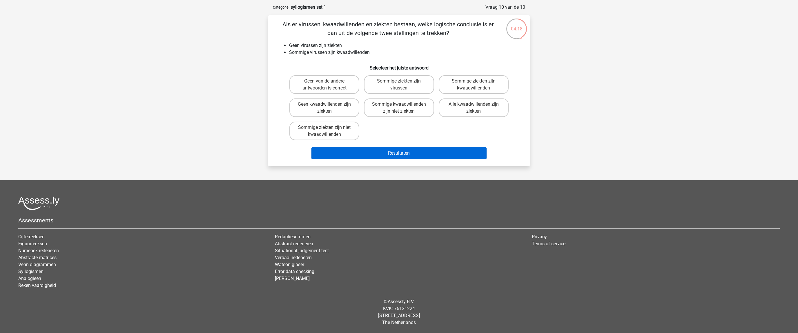
click at [405, 156] on button "Resultaten" at bounding box center [398, 153] width 175 height 12
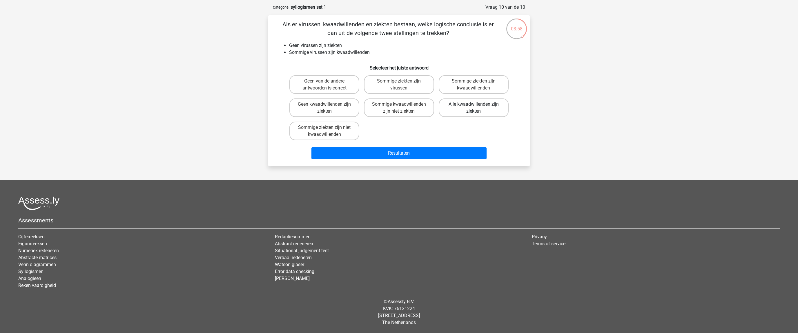
click at [470, 106] on label "Alle kwaadwillenden zijn ziekten" at bounding box center [473, 108] width 70 height 19
click at [473, 106] on input "Alle kwaadwillenden zijn ziekten" at bounding box center [475, 106] width 4 height 4
radio input "true"
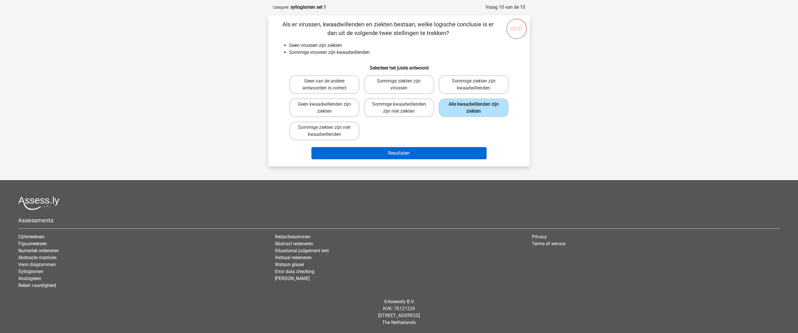
click at [392, 153] on button "Resultaten" at bounding box center [398, 153] width 175 height 12
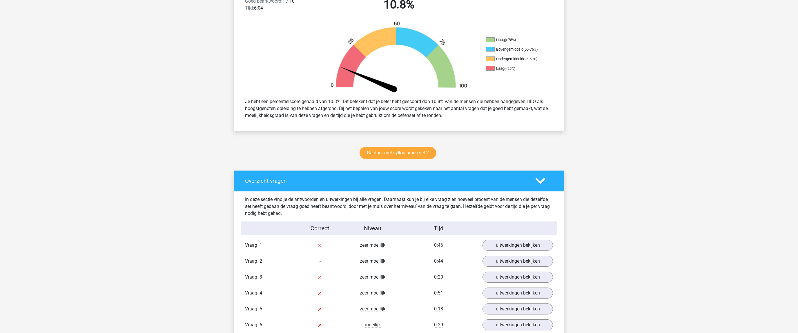
scroll to position [221, 0]
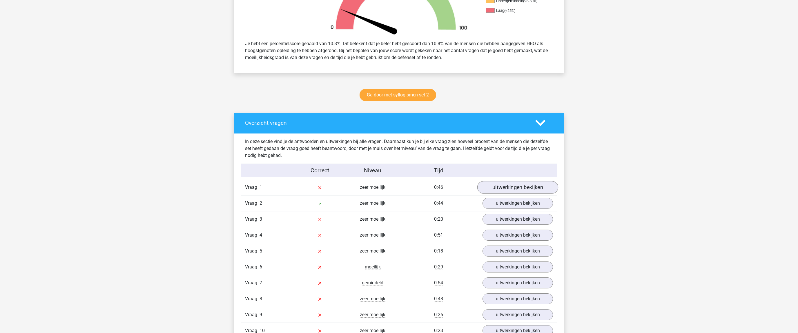
click at [528, 185] on link "uitwerkingen bekijken" at bounding box center [517, 187] width 81 height 13
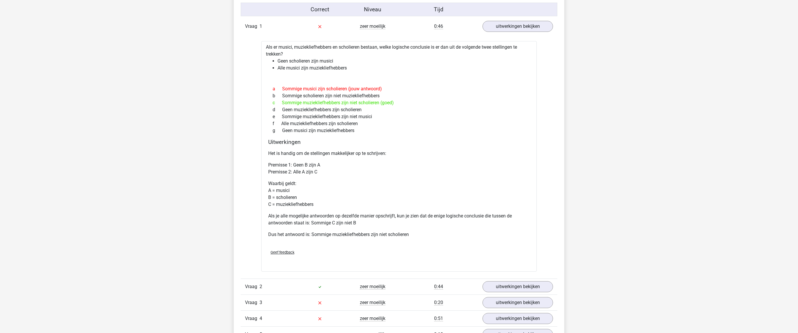
scroll to position [474, 0]
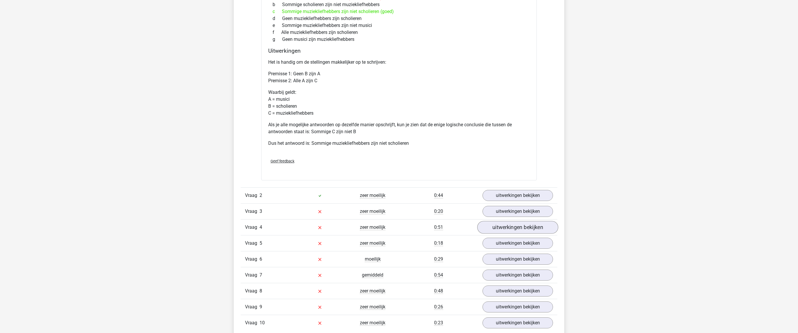
click at [531, 230] on link "uitwerkingen bekijken" at bounding box center [517, 227] width 81 height 13
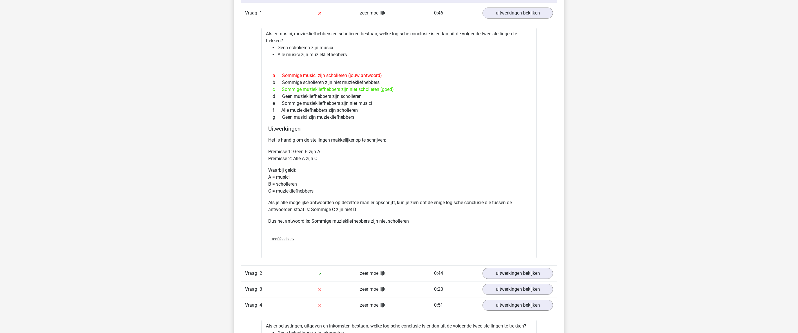
scroll to position [463, 0]
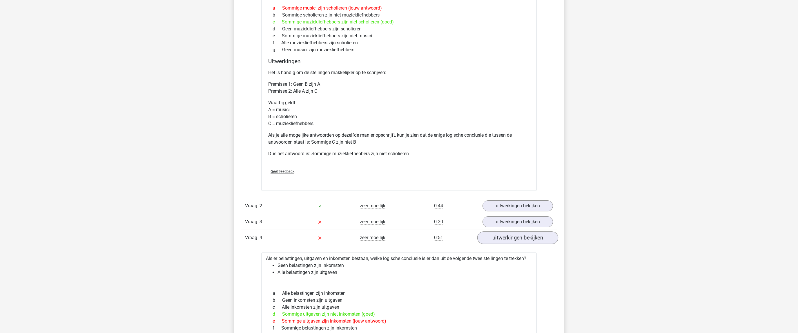
click at [492, 237] on link "uitwerkingen bekijken" at bounding box center [517, 238] width 81 height 13
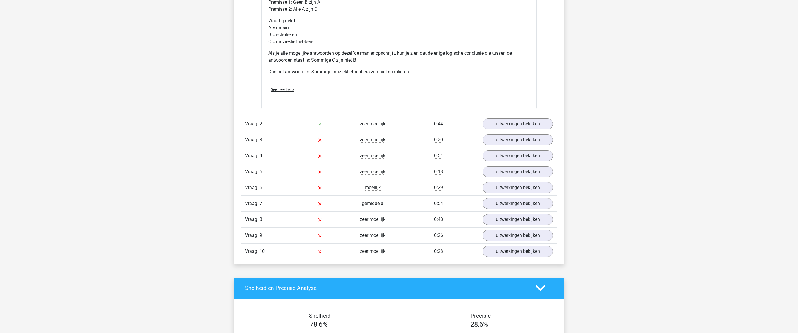
scroll to position [596, 0]
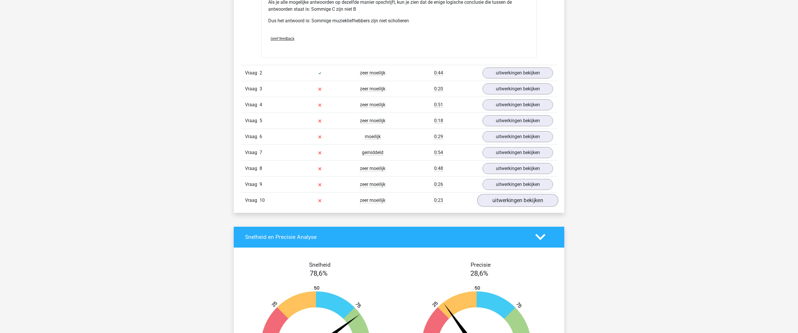
click at [518, 200] on link "uitwerkingen bekijken" at bounding box center [517, 200] width 81 height 13
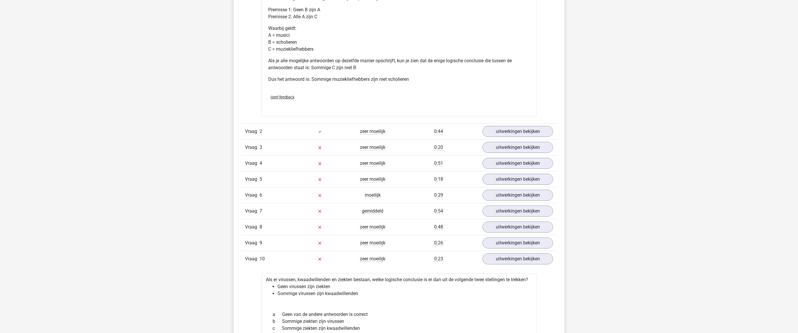
scroll to position [0, 0]
